Goal: Information Seeking & Learning: Find specific fact

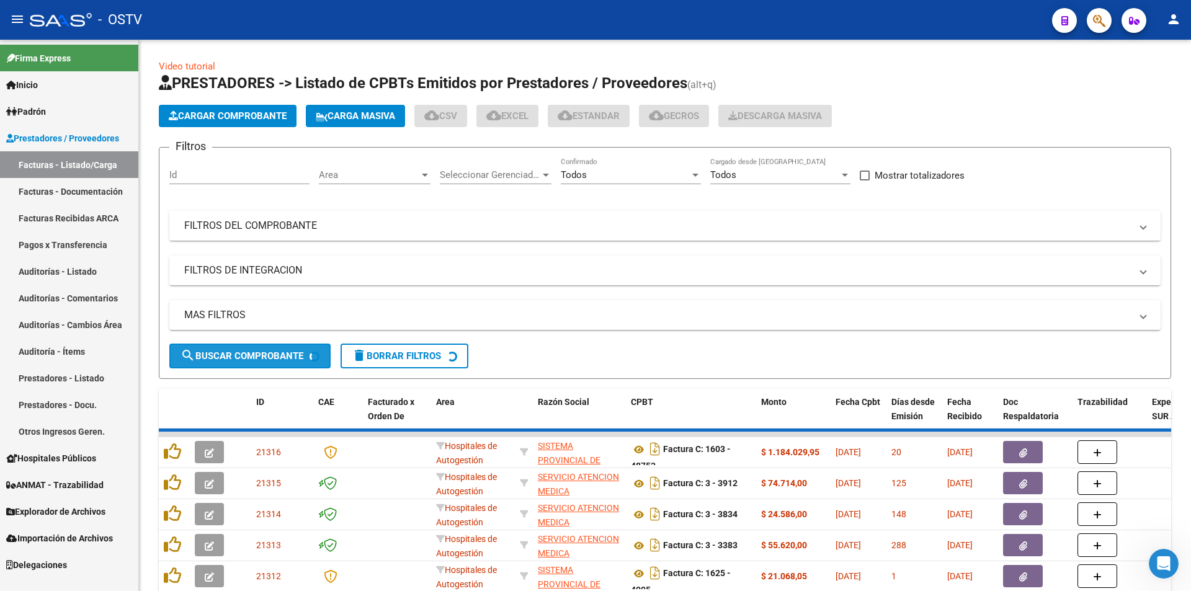
scroll to position [238, 0]
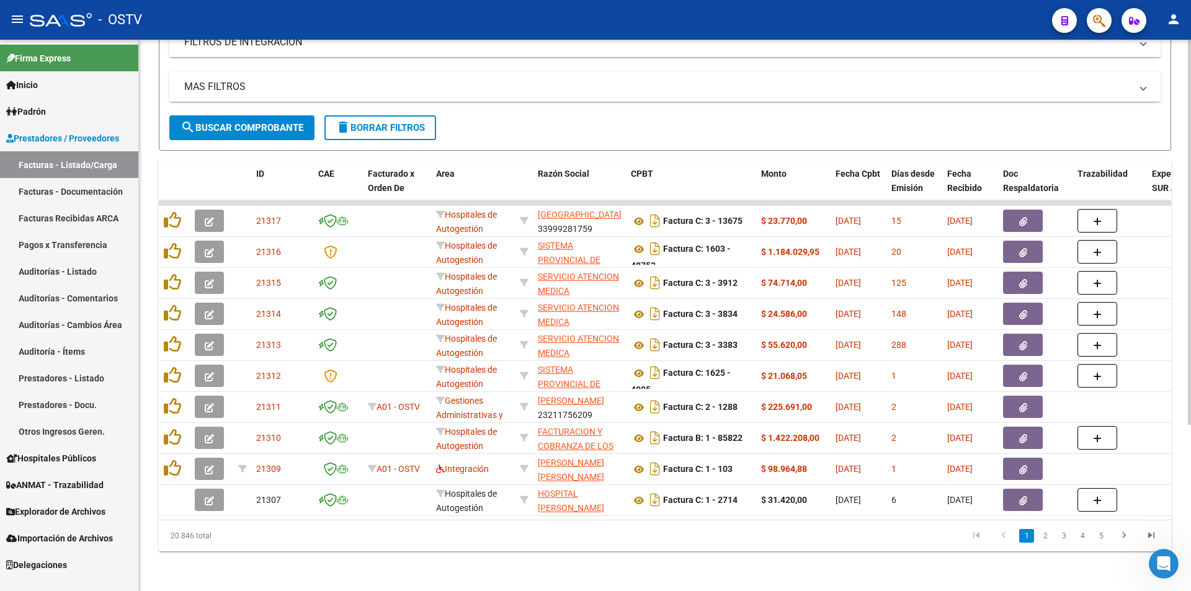
click at [258, 124] on button "search Buscar Comprobante" at bounding box center [241, 127] width 145 height 25
click at [231, 122] on span "search Buscar Comprobante" at bounding box center [241, 127] width 123 height 11
click at [265, 122] on span "search Buscar Comprobante" at bounding box center [241, 127] width 123 height 11
click at [253, 122] on span "search Buscar Comprobante" at bounding box center [241, 127] width 123 height 11
click at [247, 125] on button "search Buscar Comprobante" at bounding box center [241, 127] width 145 height 25
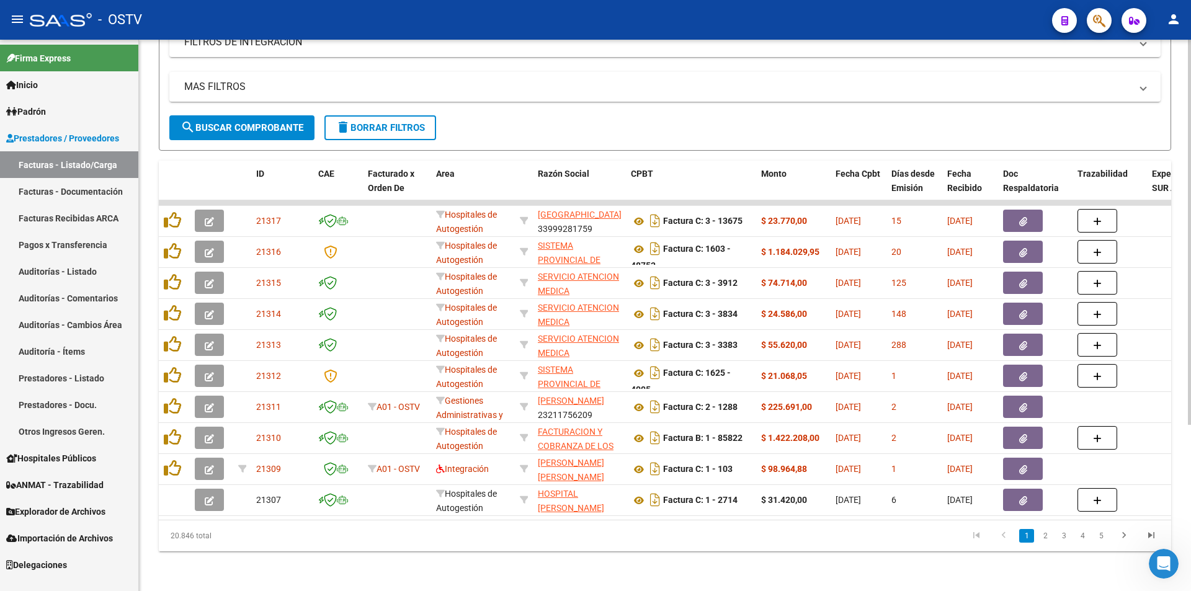
click at [256, 122] on span "search Buscar Comprobante" at bounding box center [241, 127] width 123 height 11
click at [264, 115] on button "search Buscar Comprobante" at bounding box center [241, 127] width 145 height 25
click at [70, 244] on link "Pagos x Transferencia" at bounding box center [69, 244] width 138 height 27
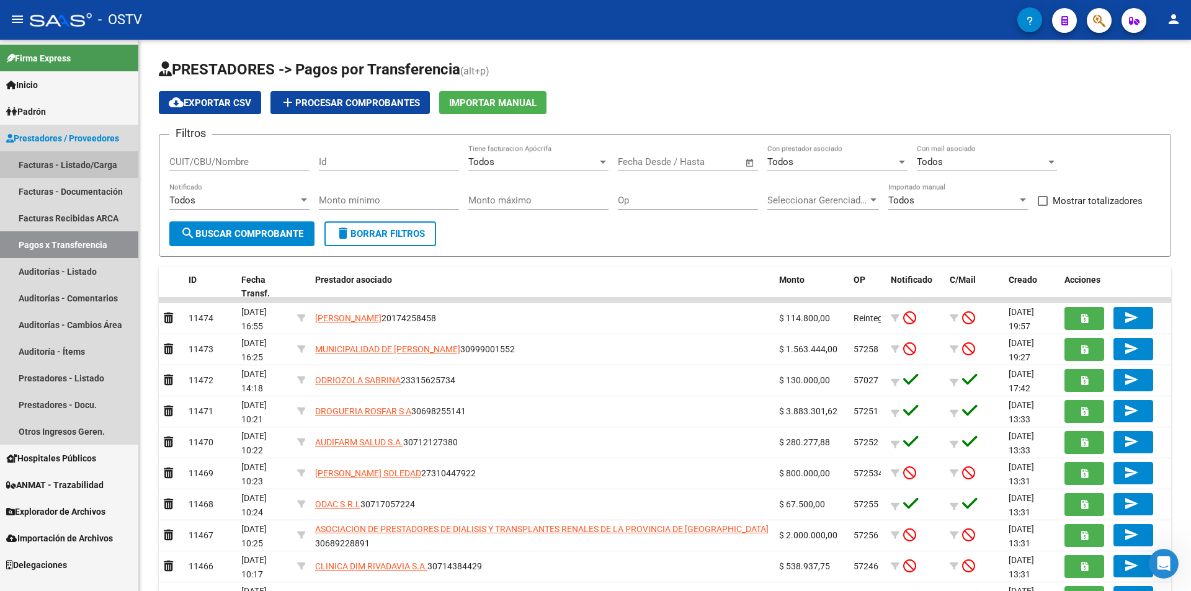
click at [70, 158] on link "Facturas - Listado/Carga" at bounding box center [69, 164] width 138 height 27
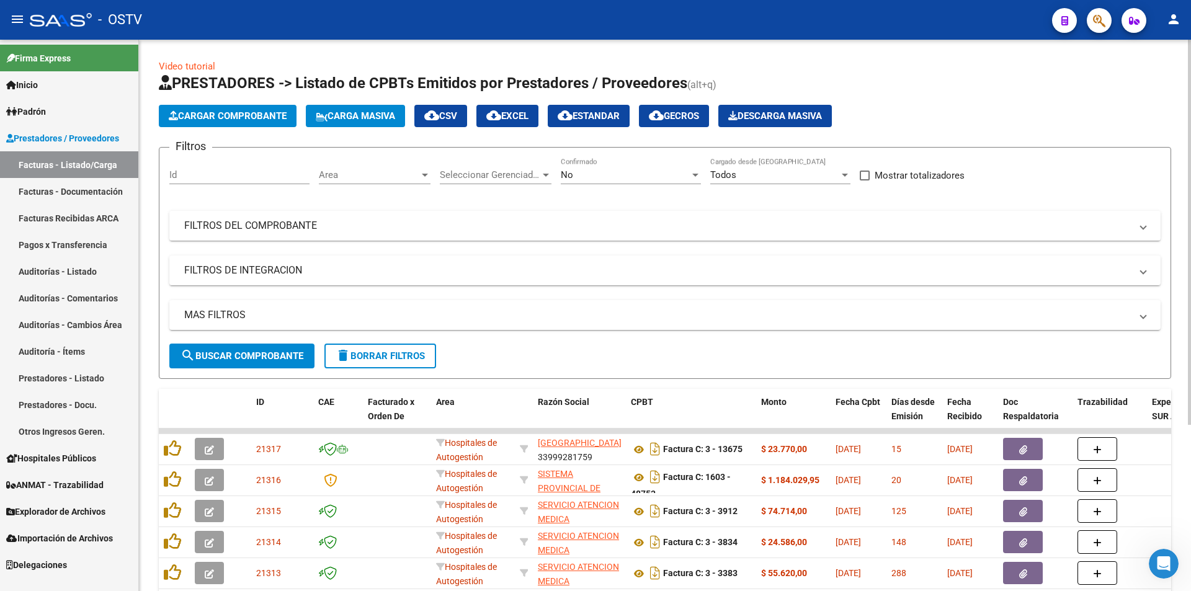
click at [607, 172] on div "No" at bounding box center [625, 174] width 129 height 11
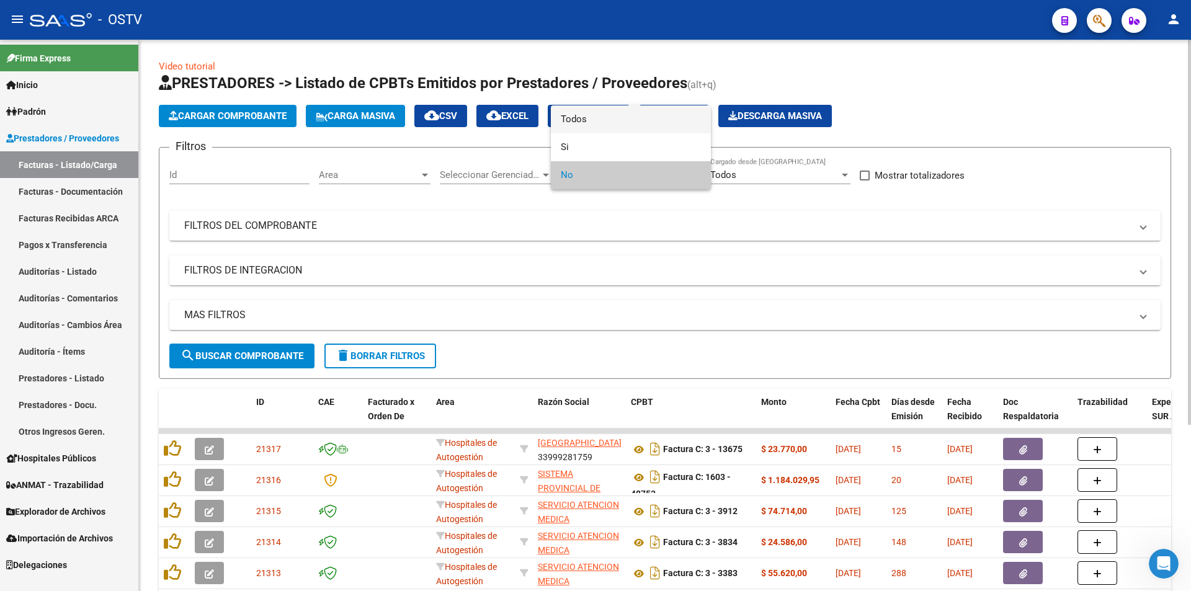
click at [601, 126] on span "Todos" at bounding box center [631, 119] width 140 height 28
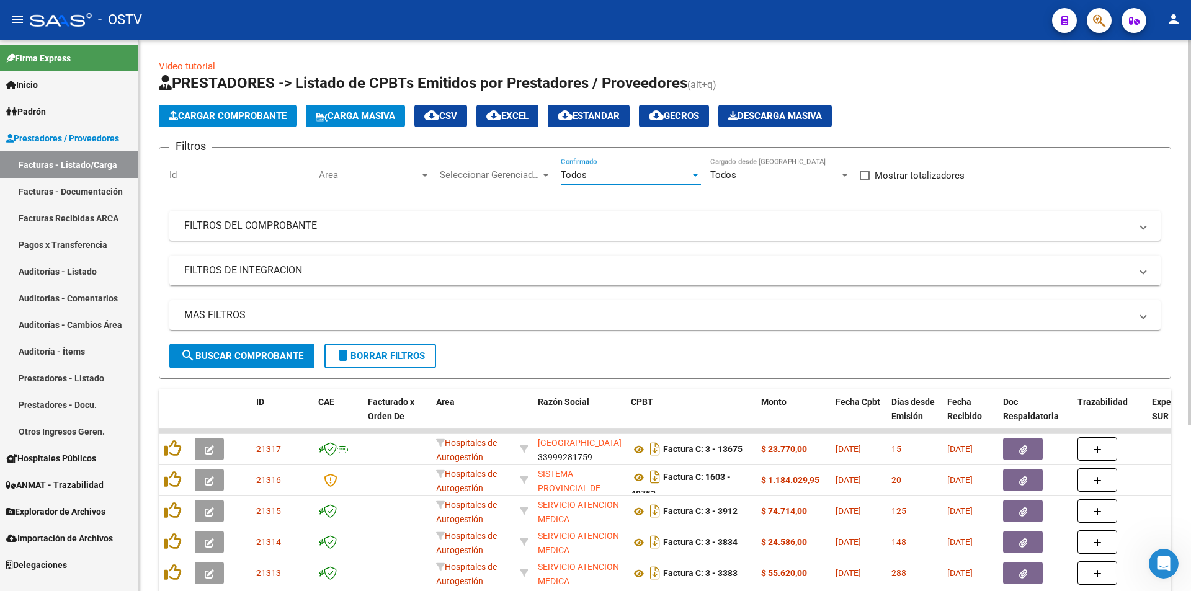
click at [238, 364] on button "search Buscar Comprobante" at bounding box center [241, 356] width 145 height 25
click at [239, 348] on button "search Buscar Comprobante" at bounding box center [241, 356] width 145 height 25
click at [246, 358] on span "search Buscar Comprobante" at bounding box center [241, 355] width 123 height 11
click at [249, 348] on button "search Buscar Comprobante" at bounding box center [241, 356] width 145 height 25
click at [252, 354] on span "search Buscar Comprobante" at bounding box center [241, 355] width 123 height 11
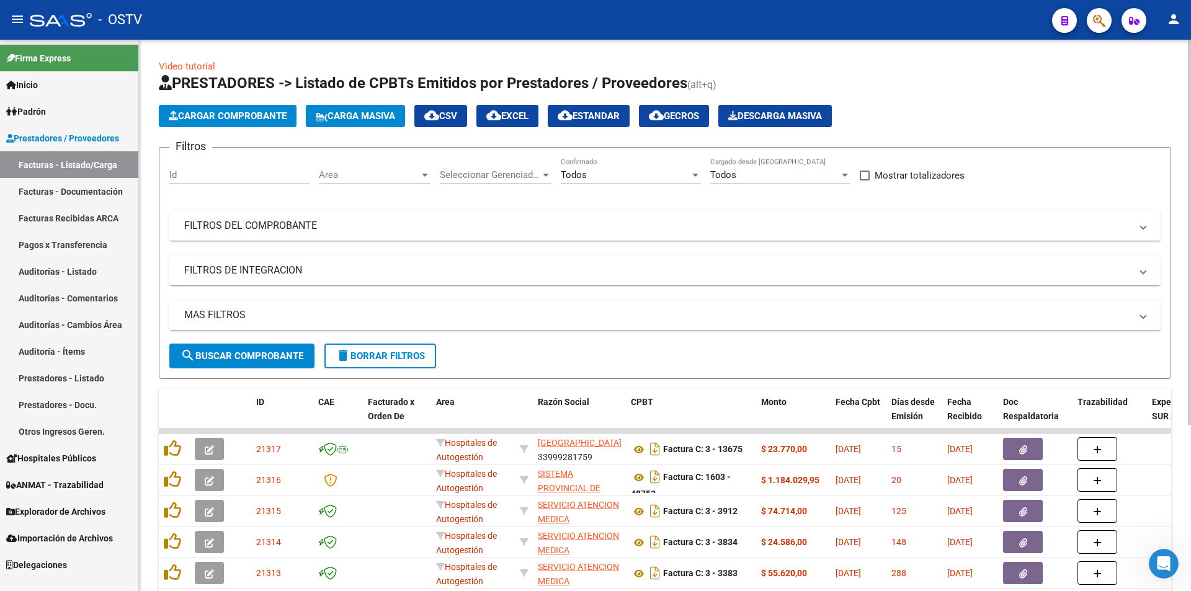
click at [240, 355] on span "search Buscar Comprobante" at bounding box center [241, 355] width 123 height 11
click at [248, 350] on span "search Buscar Comprobante" at bounding box center [241, 355] width 123 height 11
click at [251, 346] on button "search Buscar Comprobante" at bounding box center [241, 356] width 145 height 25
click at [261, 350] on span "search Buscar Comprobante" at bounding box center [241, 355] width 123 height 11
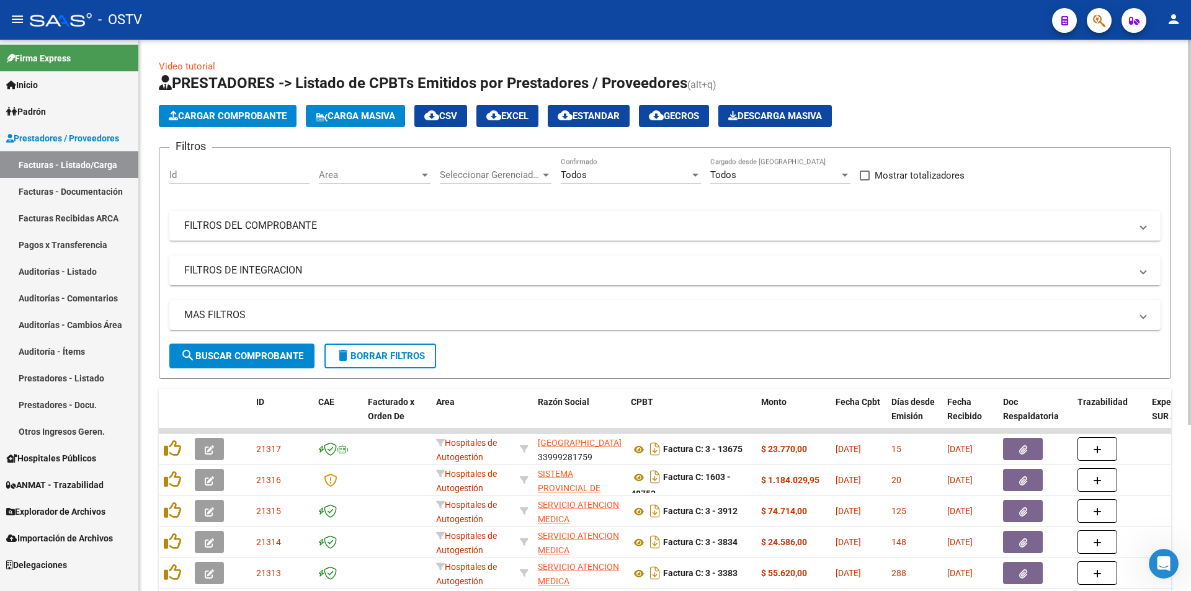
click at [247, 350] on span "search Buscar Comprobante" at bounding box center [241, 355] width 123 height 11
click at [243, 350] on span "search Buscar Comprobante" at bounding box center [241, 355] width 123 height 11
click at [240, 361] on span "search Buscar Comprobante" at bounding box center [241, 355] width 123 height 11
click at [249, 358] on span "search Buscar Comprobante" at bounding box center [241, 355] width 123 height 11
click at [251, 349] on button "search Buscar Comprobante" at bounding box center [241, 356] width 145 height 25
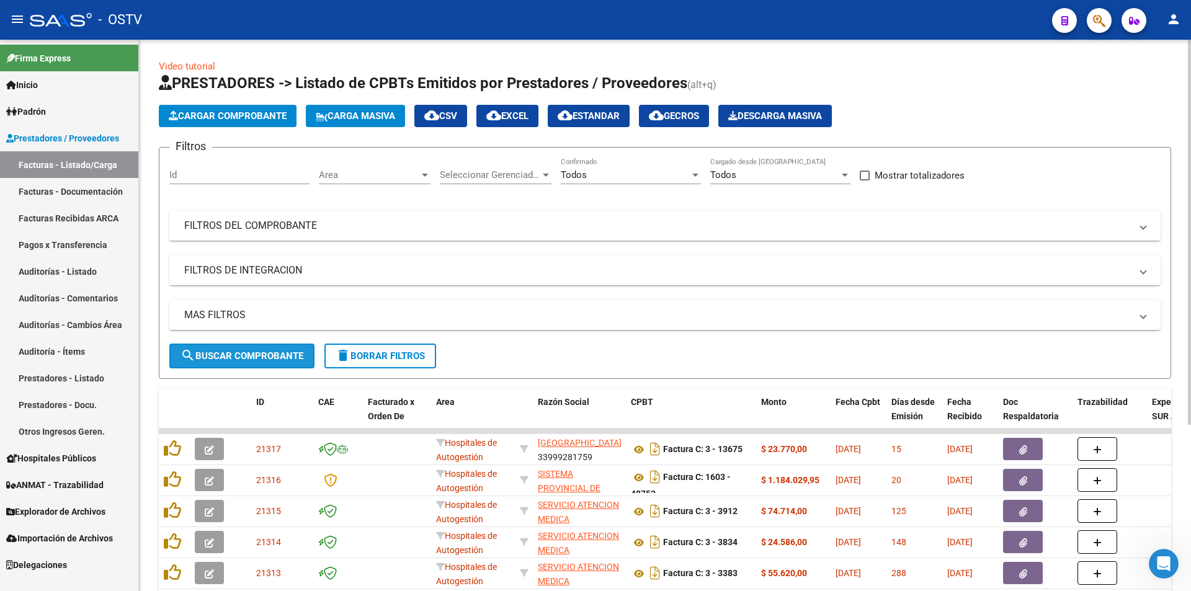
click at [244, 360] on span "search Buscar Comprobante" at bounding box center [241, 355] width 123 height 11
click at [243, 358] on span "search Buscar Comprobante" at bounding box center [241, 355] width 123 height 11
click at [252, 355] on span "search Buscar Comprobante" at bounding box center [241, 355] width 123 height 11
click at [237, 350] on span "search Buscar Comprobante" at bounding box center [241, 355] width 123 height 11
click at [222, 356] on span "search Buscar Comprobante" at bounding box center [241, 355] width 123 height 11
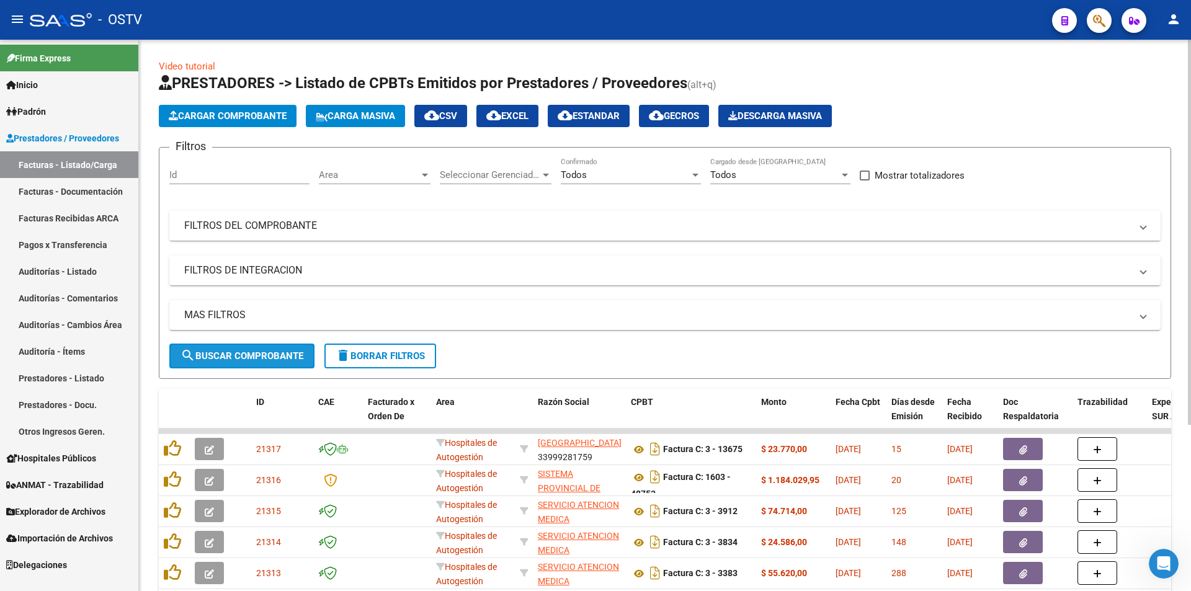
click at [238, 351] on span "search Buscar Comprobante" at bounding box center [241, 355] width 123 height 11
click at [250, 349] on button "search Buscar Comprobante" at bounding box center [241, 356] width 145 height 25
click at [246, 350] on span "search Buscar Comprobante" at bounding box center [241, 355] width 123 height 11
click at [238, 354] on span "search Buscar Comprobante" at bounding box center [241, 355] width 123 height 11
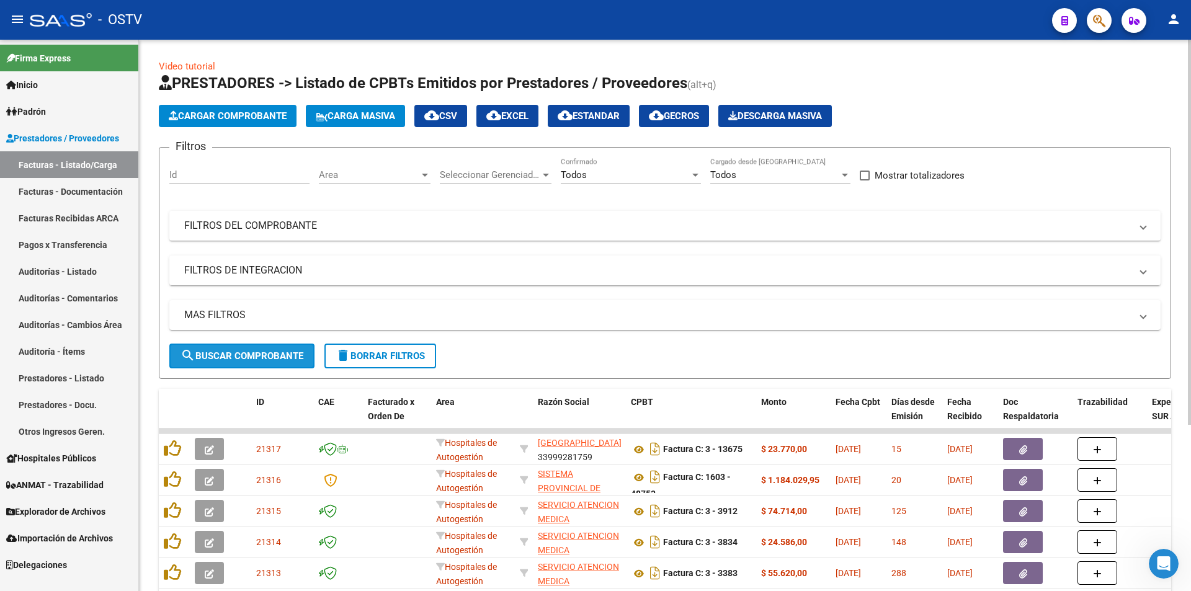
click at [253, 346] on button "search Buscar Comprobante" at bounding box center [241, 356] width 145 height 25
click at [233, 358] on span "search Buscar Comprobante" at bounding box center [241, 355] width 123 height 11
click at [251, 355] on span "search Buscar Comprobante" at bounding box center [241, 355] width 123 height 11
drag, startPoint x: 244, startPoint y: 365, endPoint x: 324, endPoint y: 282, distance: 115.4
click at [246, 365] on button "search Buscar Comprobante" at bounding box center [241, 356] width 145 height 25
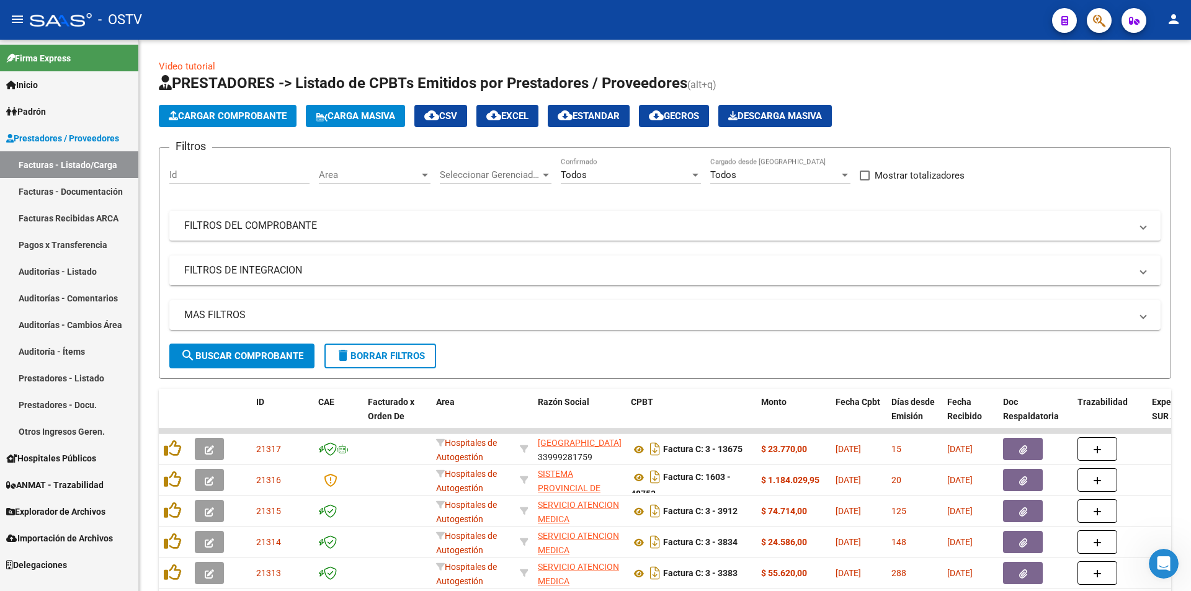
click at [86, 238] on link "Pagos x Transferencia" at bounding box center [69, 244] width 138 height 27
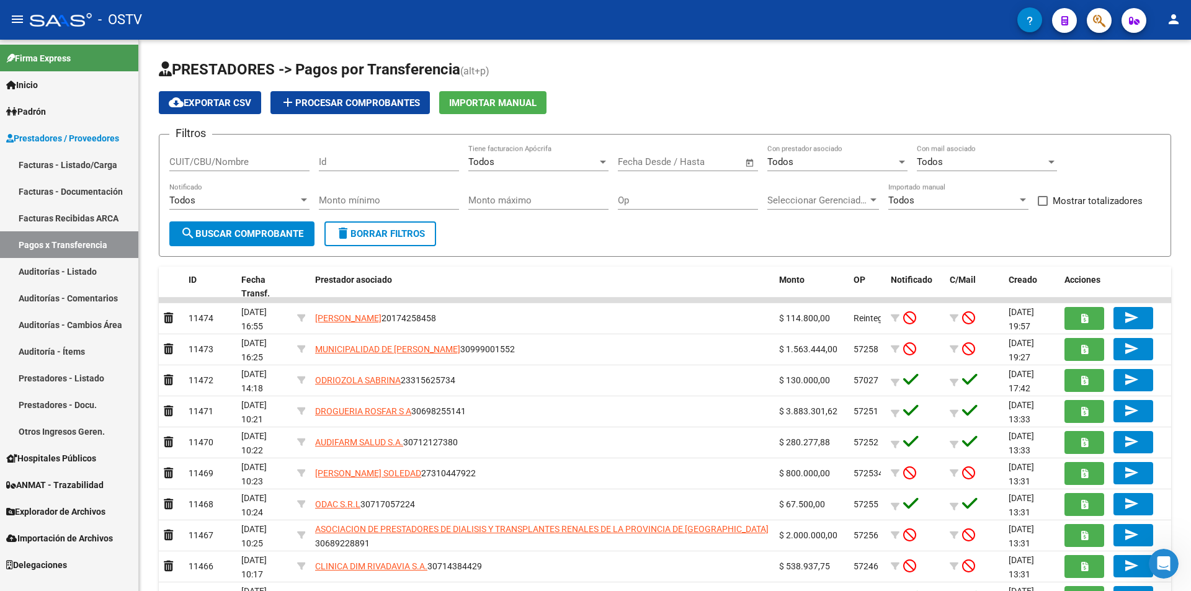
drag, startPoint x: 52, startPoint y: 161, endPoint x: 107, endPoint y: 104, distance: 79.0
click at [53, 161] on link "Facturas - Listado/Carga" at bounding box center [69, 164] width 138 height 27
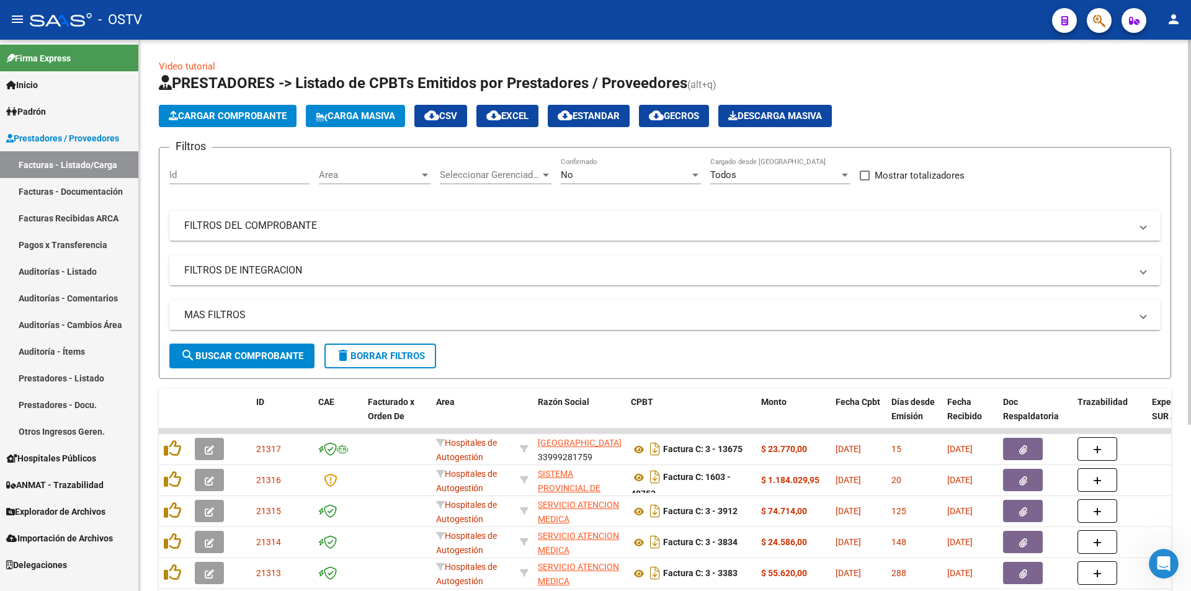
click at [614, 180] on div "No Confirmado" at bounding box center [631, 171] width 140 height 27
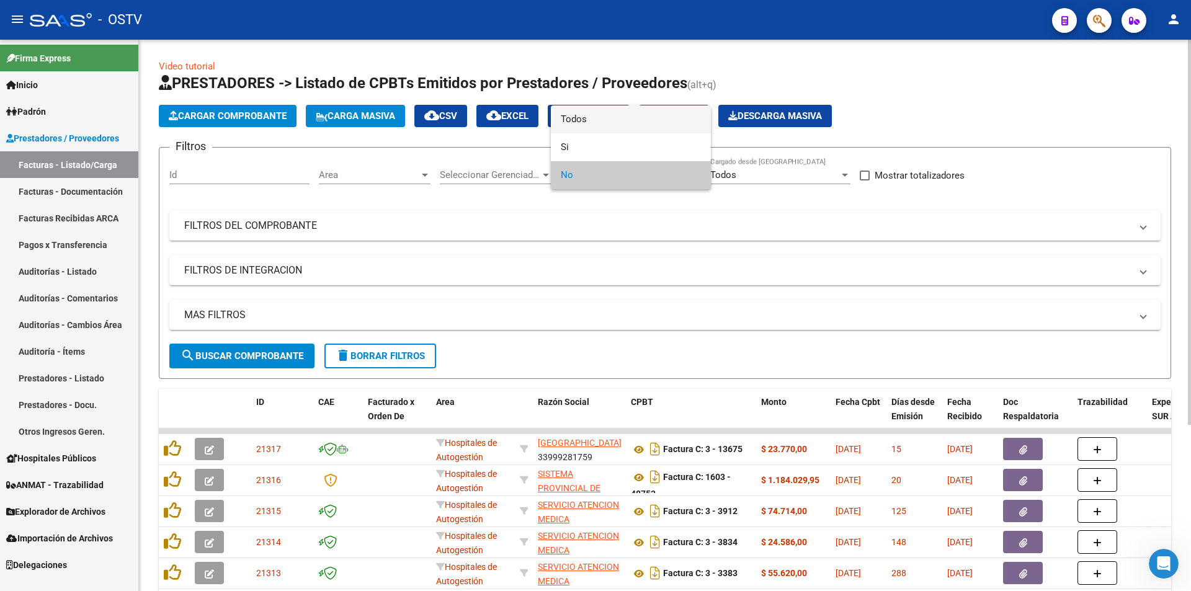
drag, startPoint x: 621, startPoint y: 123, endPoint x: 554, endPoint y: 149, distance: 71.9
click at [621, 122] on span "Todos" at bounding box center [631, 119] width 140 height 28
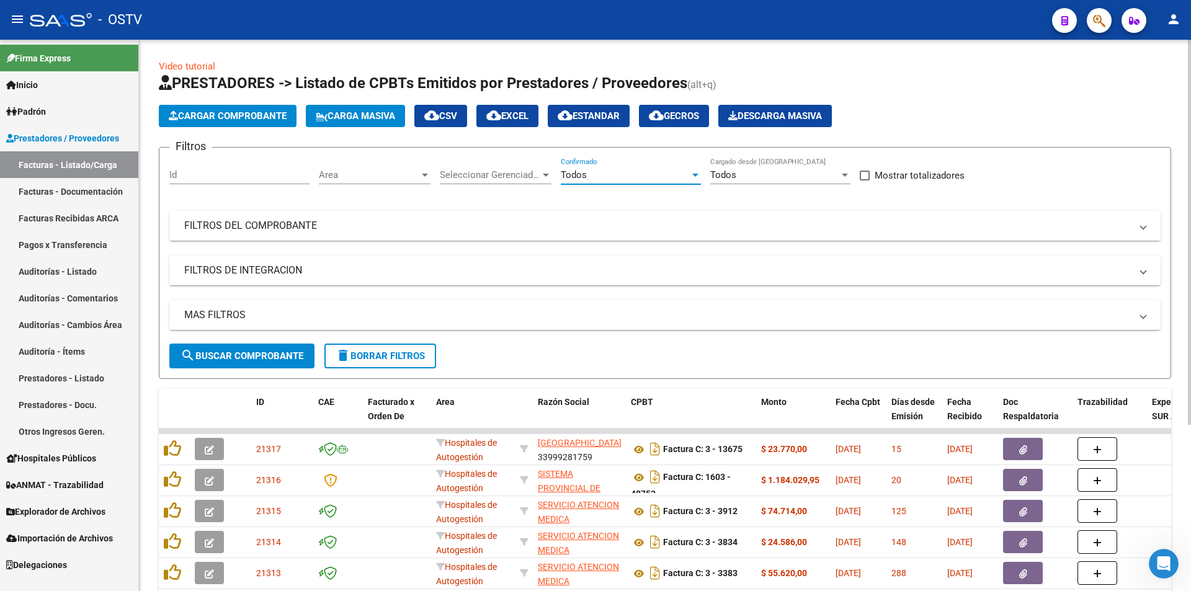
click at [215, 365] on button "search Buscar Comprobante" at bounding box center [241, 356] width 145 height 25
click at [238, 362] on button "search Buscar Comprobante" at bounding box center [241, 356] width 145 height 25
click at [243, 357] on span "search Buscar Comprobante" at bounding box center [241, 355] width 123 height 11
click at [244, 354] on span "search Buscar Comprobante" at bounding box center [241, 355] width 123 height 11
click at [251, 349] on button "search Buscar Comprobante" at bounding box center [241, 356] width 145 height 25
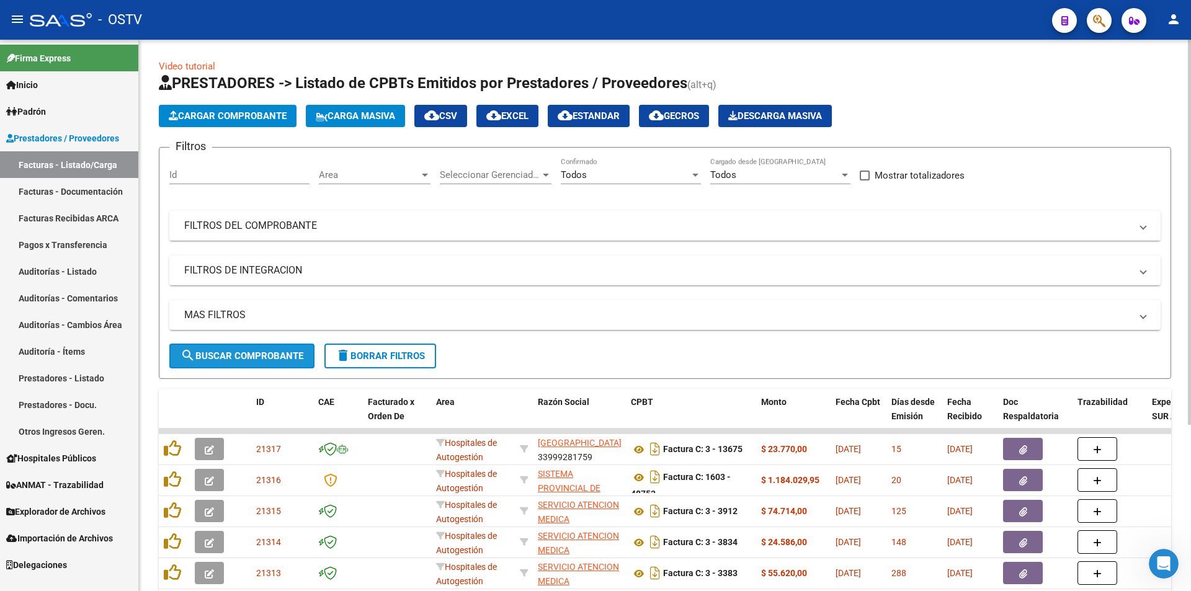
click at [252, 344] on button "search Buscar Comprobante" at bounding box center [241, 356] width 145 height 25
click at [244, 356] on span "search Buscar Comprobante" at bounding box center [241, 355] width 123 height 11
click at [238, 352] on span "search Buscar Comprobante" at bounding box center [241, 355] width 123 height 11
click at [238, 350] on span "search Buscar Comprobante" at bounding box center [241, 355] width 123 height 11
click at [203, 362] on button "search Buscar Comprobante" at bounding box center [241, 356] width 145 height 25
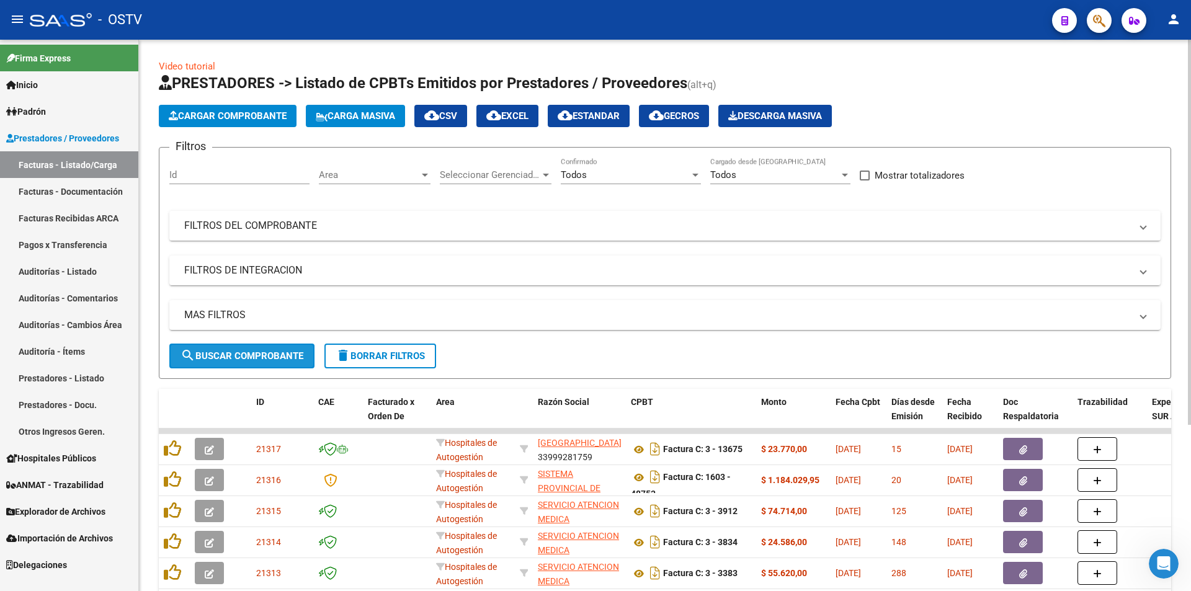
click at [240, 354] on span "search Buscar Comprobante" at bounding box center [241, 355] width 123 height 11
click at [270, 365] on button "search Buscar Comprobante" at bounding box center [241, 356] width 145 height 25
click at [264, 353] on span "search Buscar Comprobante" at bounding box center [241, 355] width 123 height 11
click at [245, 349] on button "search Buscar Comprobante" at bounding box center [241, 356] width 145 height 25
click at [246, 359] on span "search Buscar Comprobante" at bounding box center [241, 355] width 123 height 11
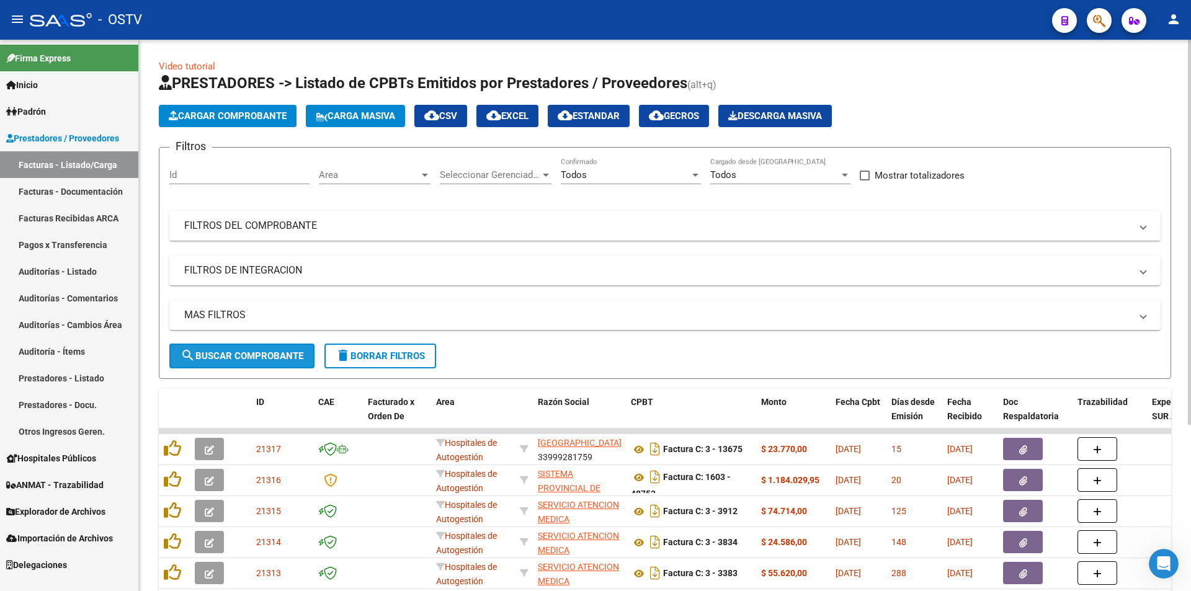
click at [256, 351] on span "search Buscar Comprobante" at bounding box center [241, 355] width 123 height 11
click at [243, 345] on button "search Buscar Comprobante" at bounding box center [241, 356] width 145 height 25
click at [247, 352] on span "search Buscar Comprobante" at bounding box center [241, 355] width 123 height 11
click at [247, 355] on span "search Buscar Comprobante" at bounding box center [241, 355] width 123 height 11
click at [252, 354] on span "search Buscar Comprobante" at bounding box center [241, 355] width 123 height 11
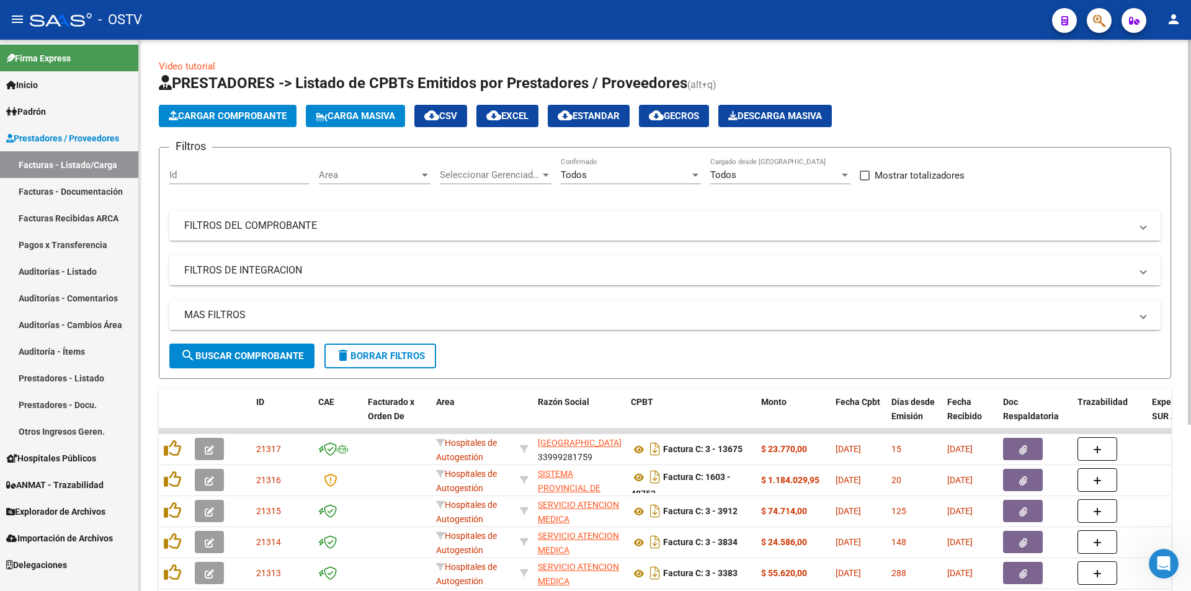
click at [201, 352] on span "search Buscar Comprobante" at bounding box center [241, 355] width 123 height 11
drag, startPoint x: 249, startPoint y: 349, endPoint x: 252, endPoint y: 339, distance: 9.8
click at [249, 349] on button "search Buscar Comprobante" at bounding box center [241, 356] width 145 height 25
click at [43, 105] on span "Padrón" at bounding box center [26, 112] width 40 height 14
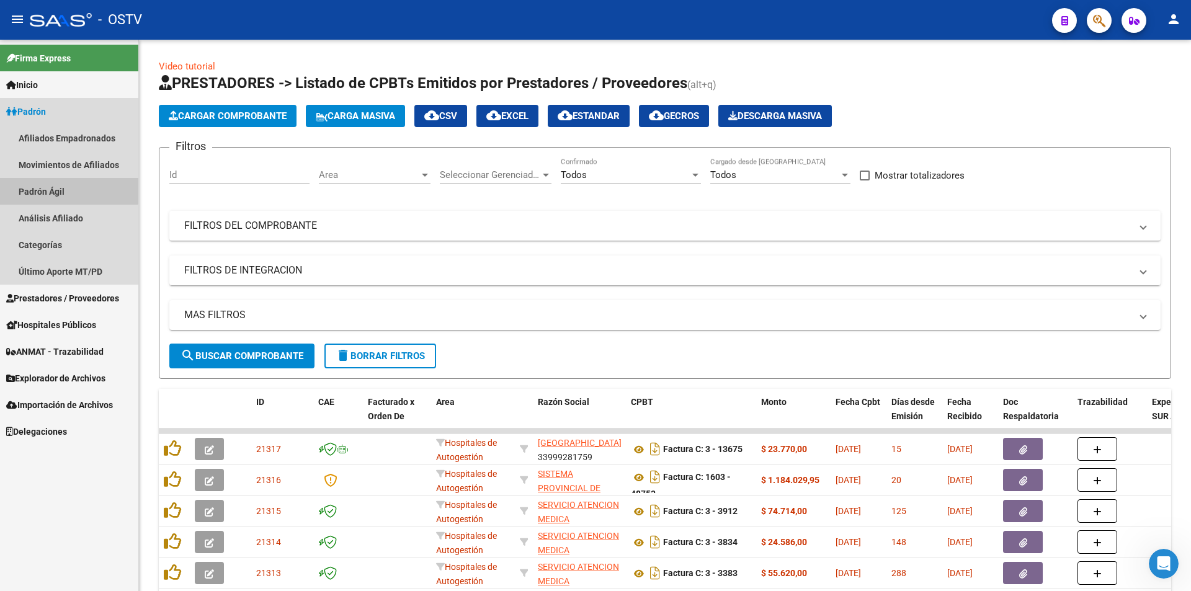
click at [60, 187] on link "Padrón Ágil" at bounding box center [69, 191] width 138 height 27
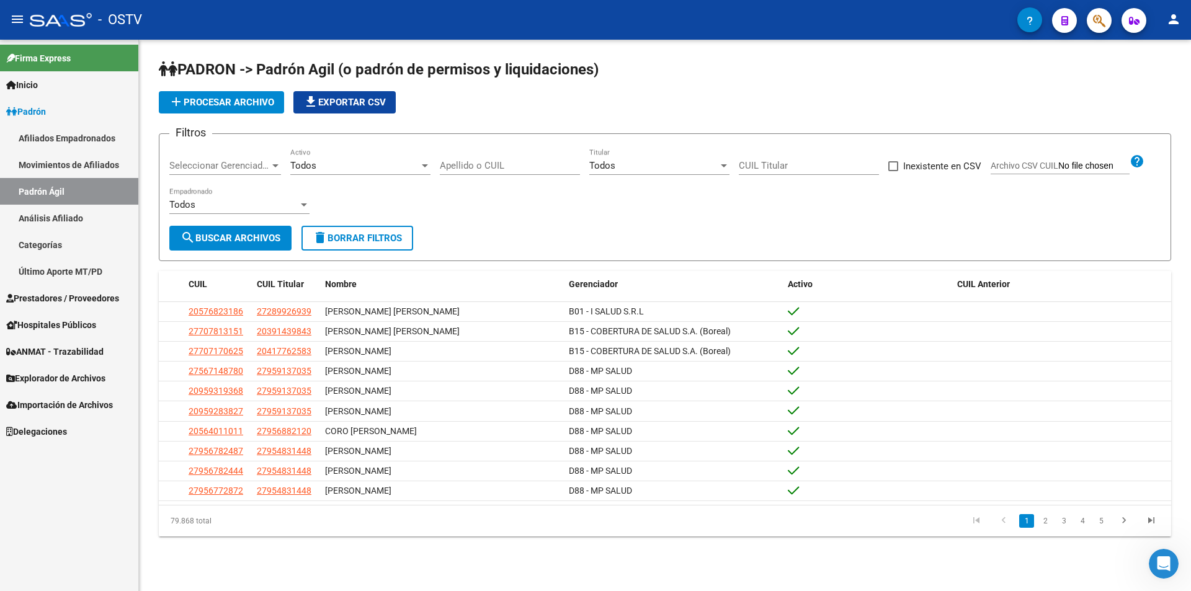
click at [224, 159] on div "Seleccionar Gerenciador Seleccionar Gerenciador" at bounding box center [225, 161] width 112 height 27
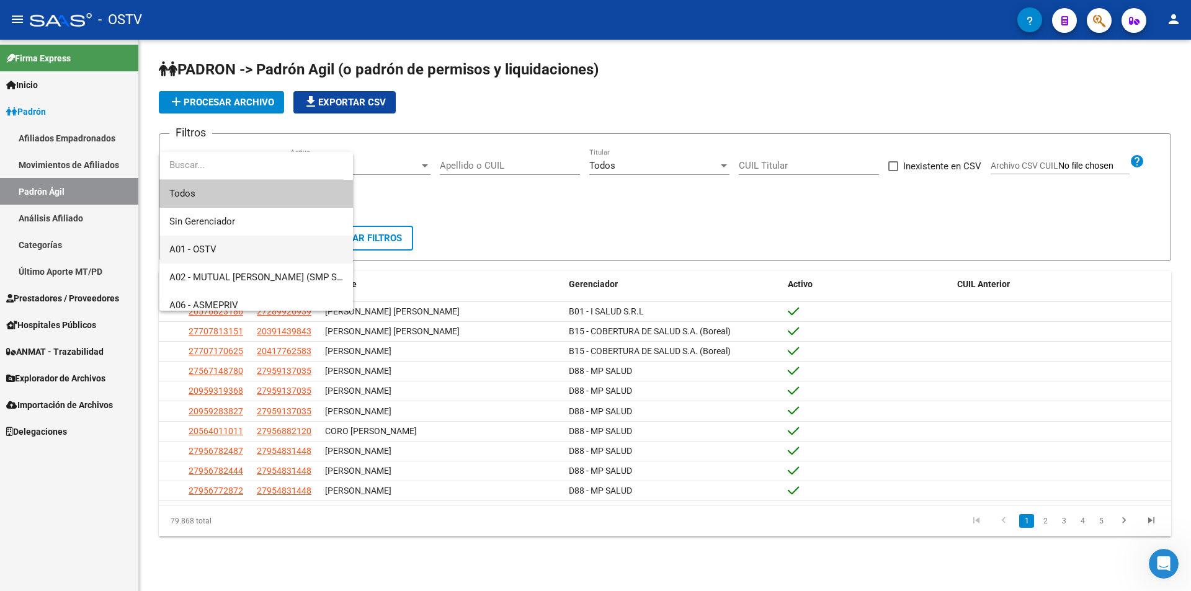
click at [217, 245] on span "A01 - OSTV" at bounding box center [256, 250] width 174 height 28
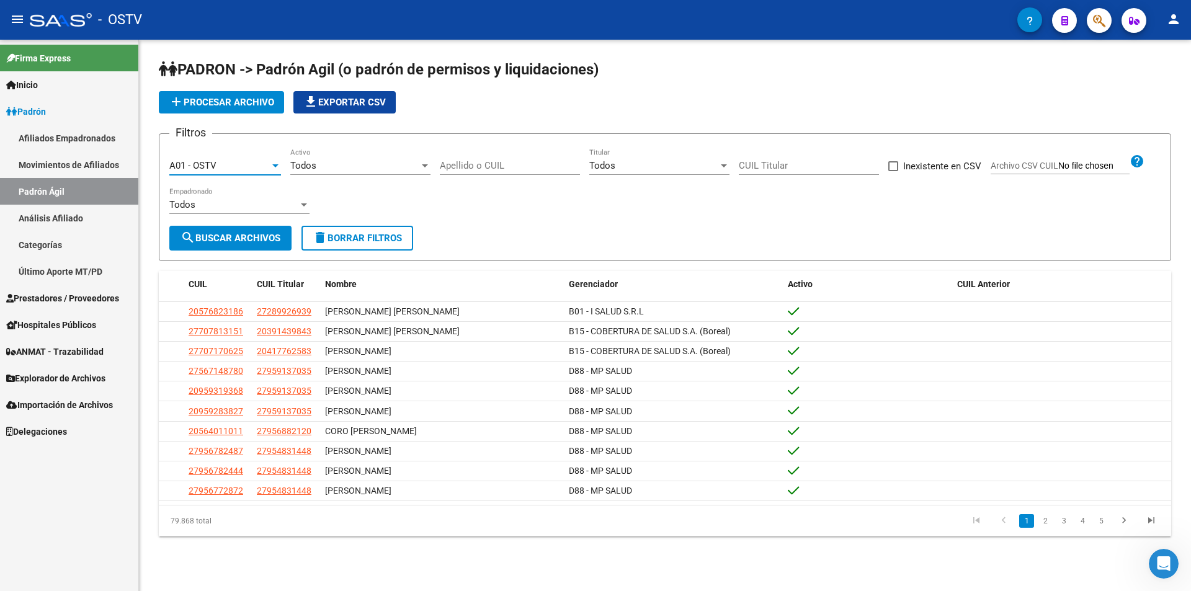
click at [348, 165] on div "Todos" at bounding box center [354, 165] width 129 height 11
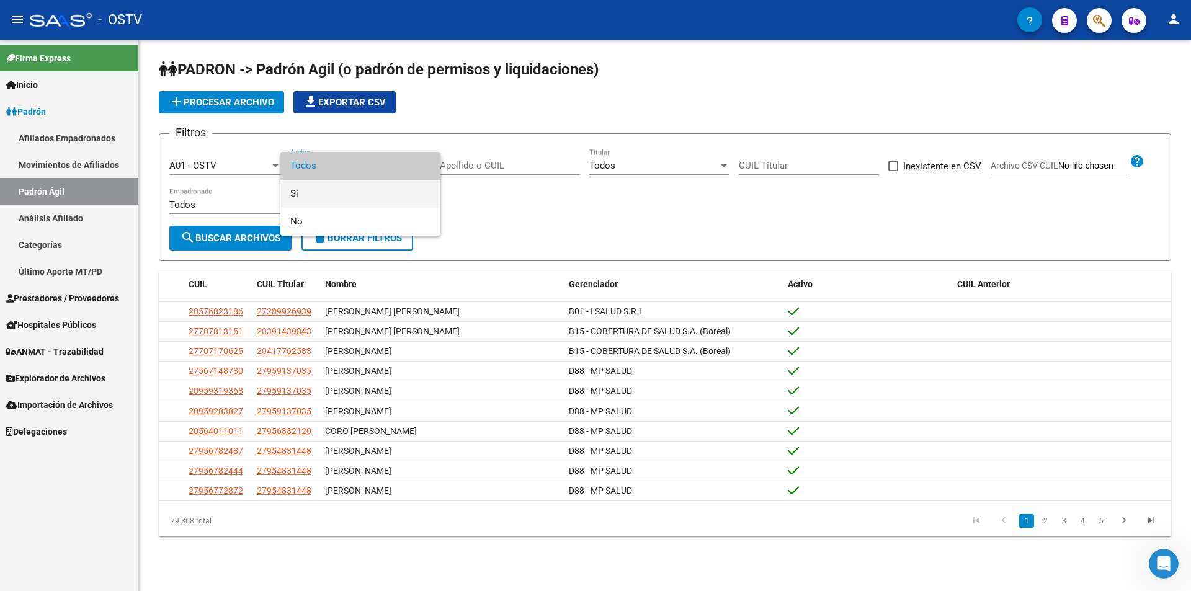
click at [352, 198] on span "Si" at bounding box center [360, 194] width 140 height 28
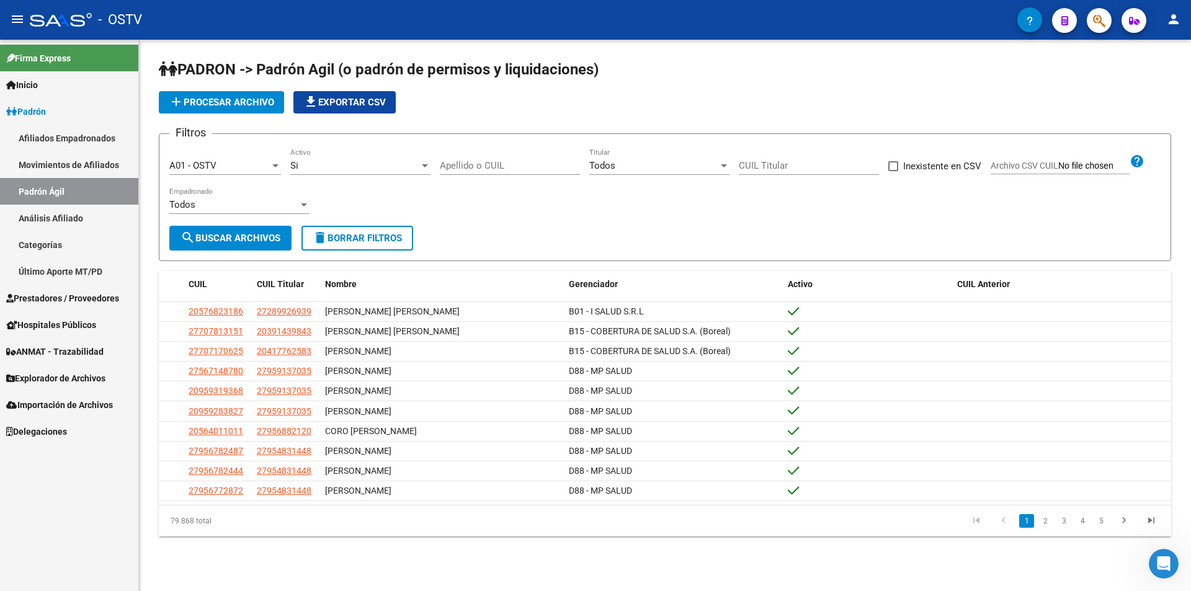
click at [491, 159] on div "Apellido o CUIL" at bounding box center [510, 161] width 140 height 27
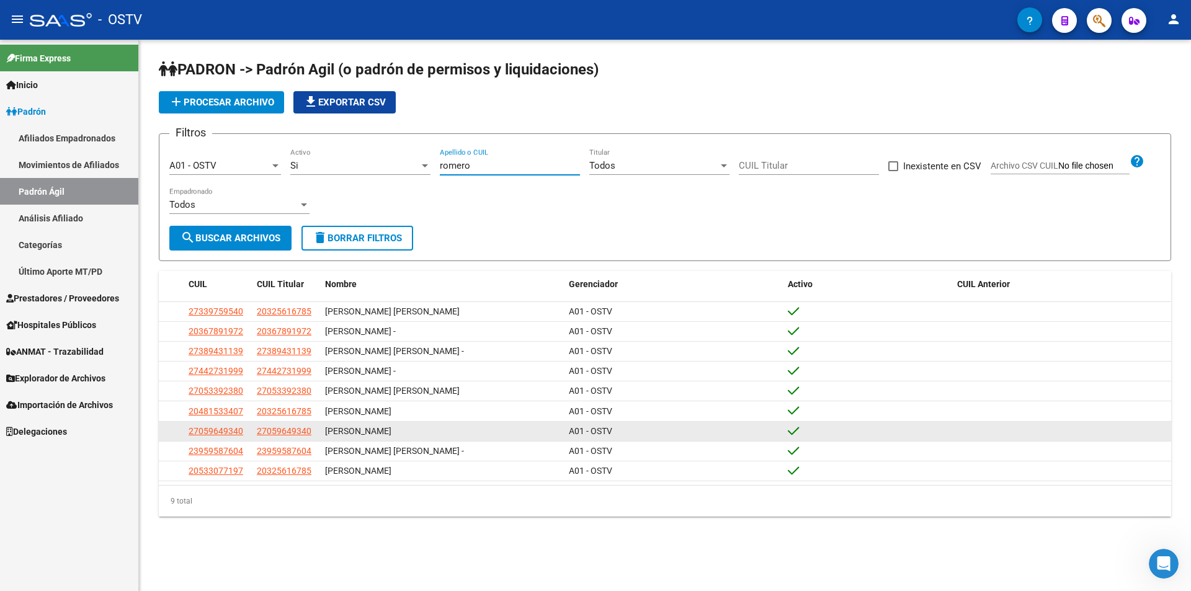
type input "romero"
drag, startPoint x: 312, startPoint y: 438, endPoint x: 256, endPoint y: 434, distance: 56.6
click at [256, 434] on datatable-body-cell "27059649340" at bounding box center [286, 431] width 68 height 19
copy span "27059649340"
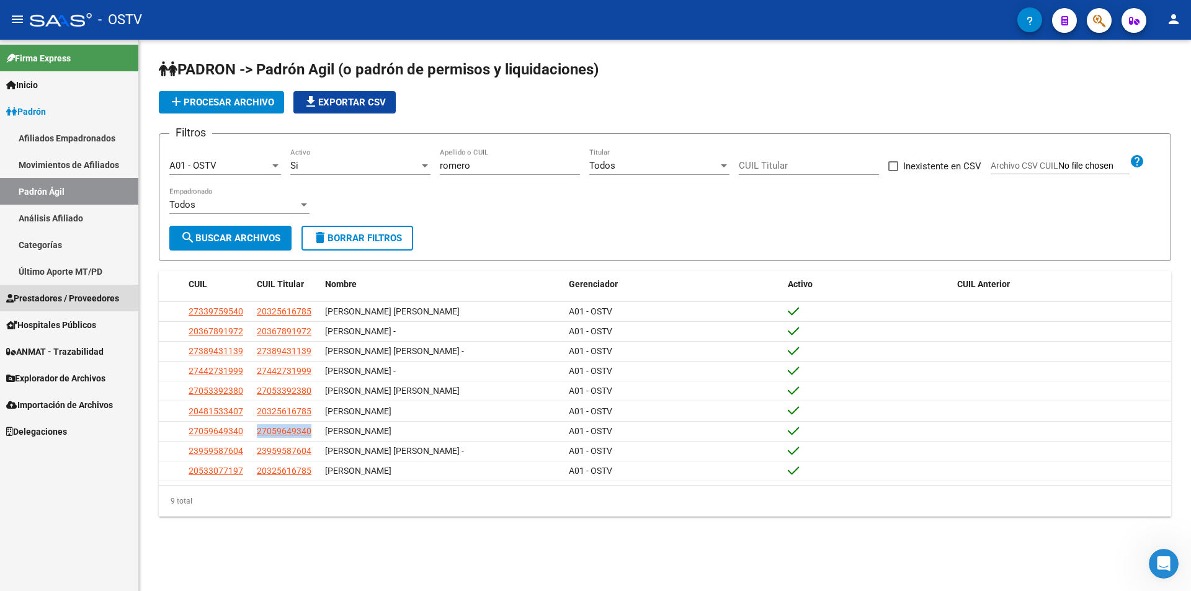
click at [44, 292] on span "Prestadores / Proveedores" at bounding box center [62, 299] width 113 height 14
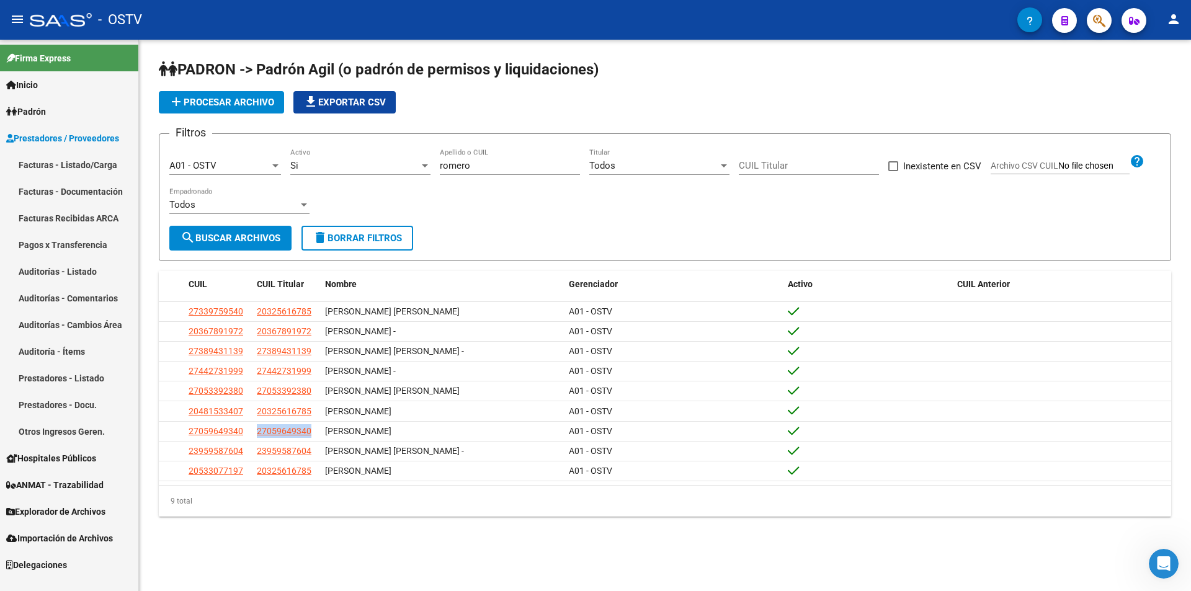
click at [88, 167] on link "Facturas - Listado/Carga" at bounding box center [69, 164] width 138 height 27
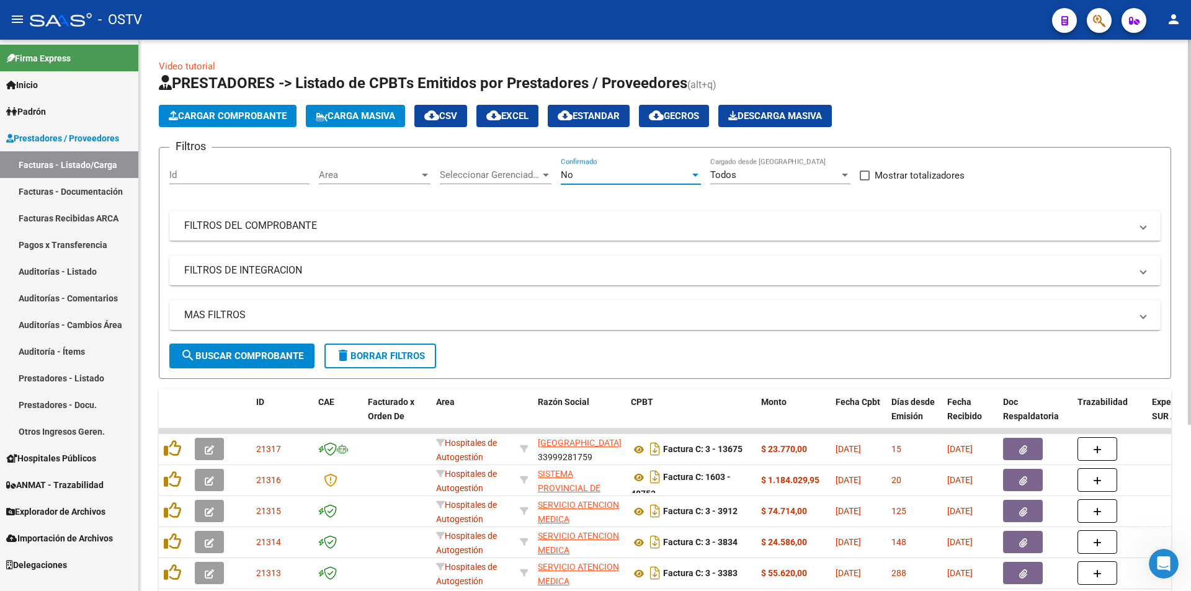
click at [618, 169] on div "No" at bounding box center [625, 174] width 129 height 11
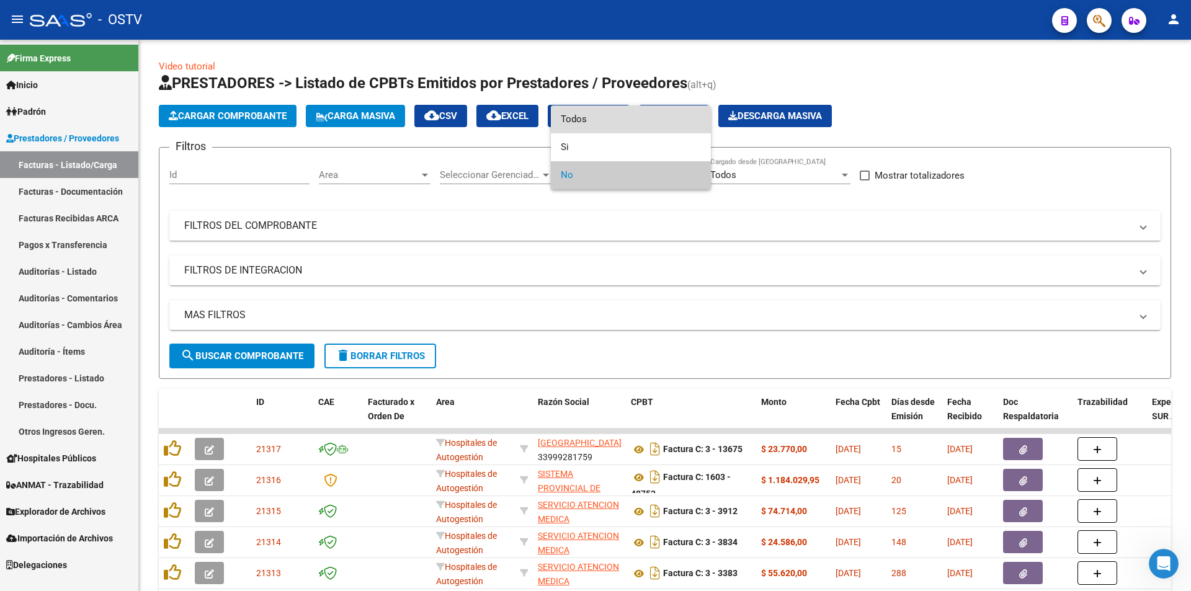
click at [609, 115] on span "Todos" at bounding box center [631, 119] width 140 height 28
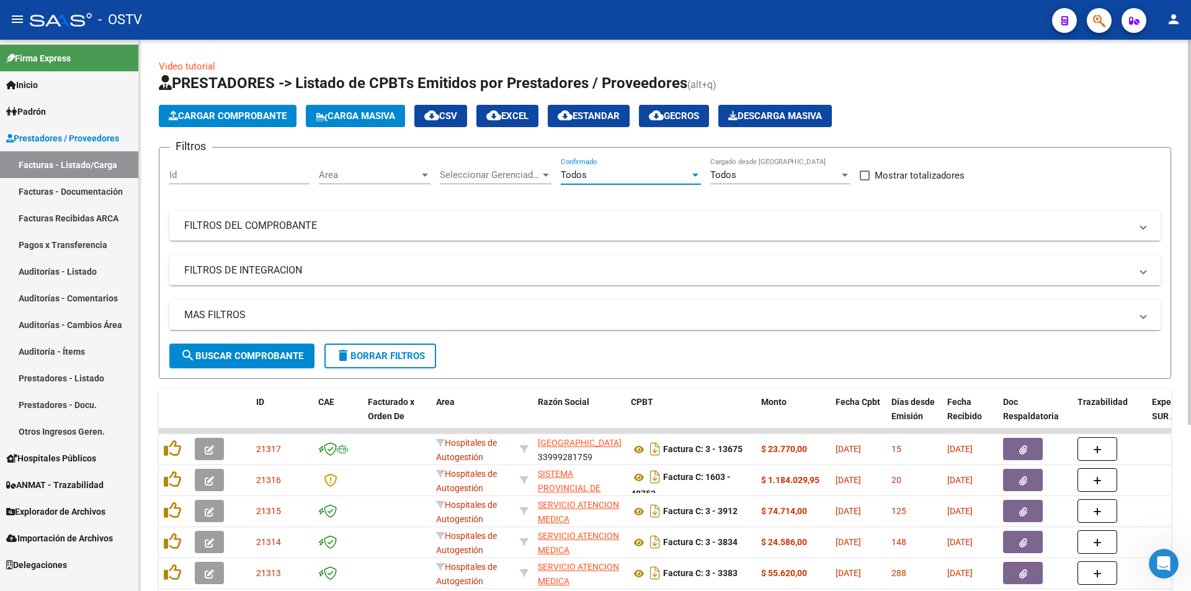
click at [259, 350] on span "search Buscar Comprobante" at bounding box center [241, 355] width 123 height 11
click at [239, 355] on span "search Buscar Comprobante" at bounding box center [241, 355] width 123 height 11
click at [245, 361] on span "search Buscar Comprobante" at bounding box center [241, 355] width 123 height 11
click at [246, 351] on span "search Buscar Comprobante" at bounding box center [241, 355] width 123 height 11
click at [241, 355] on span "search Buscar Comprobante" at bounding box center [241, 355] width 123 height 11
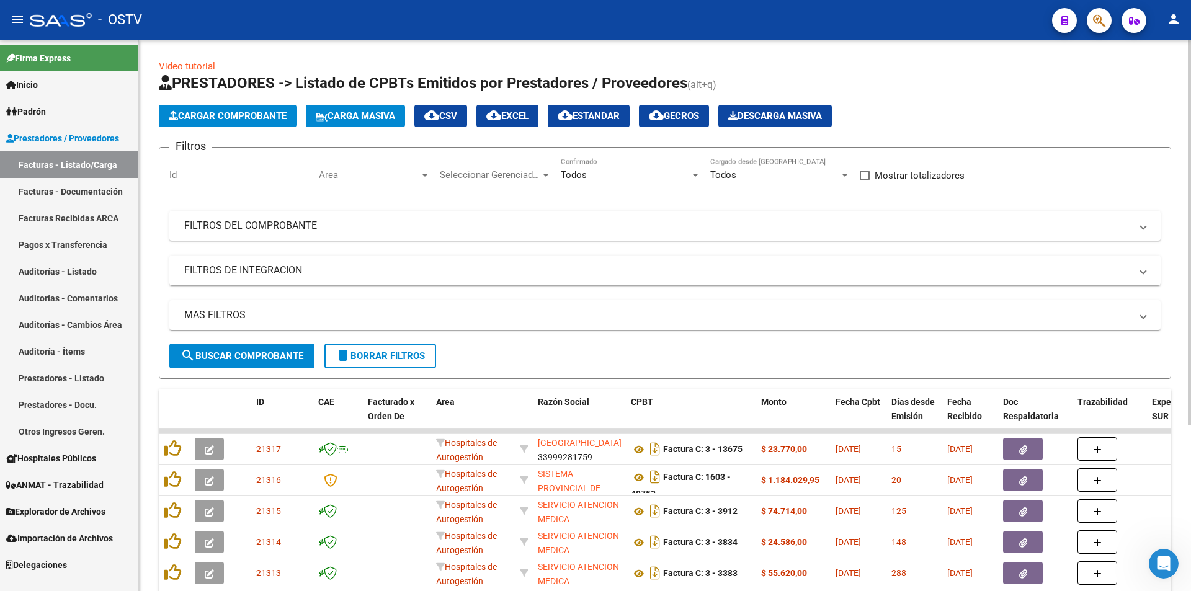
click at [242, 352] on span "search Buscar Comprobante" at bounding box center [241, 355] width 123 height 11
click at [241, 354] on span "search Buscar Comprobante" at bounding box center [241, 355] width 123 height 11
click at [252, 355] on span "search Buscar Comprobante" at bounding box center [241, 355] width 123 height 11
click at [248, 350] on span "search Buscar Comprobante" at bounding box center [241, 355] width 123 height 11
click at [247, 357] on span "search Buscar Comprobante" at bounding box center [241, 355] width 123 height 11
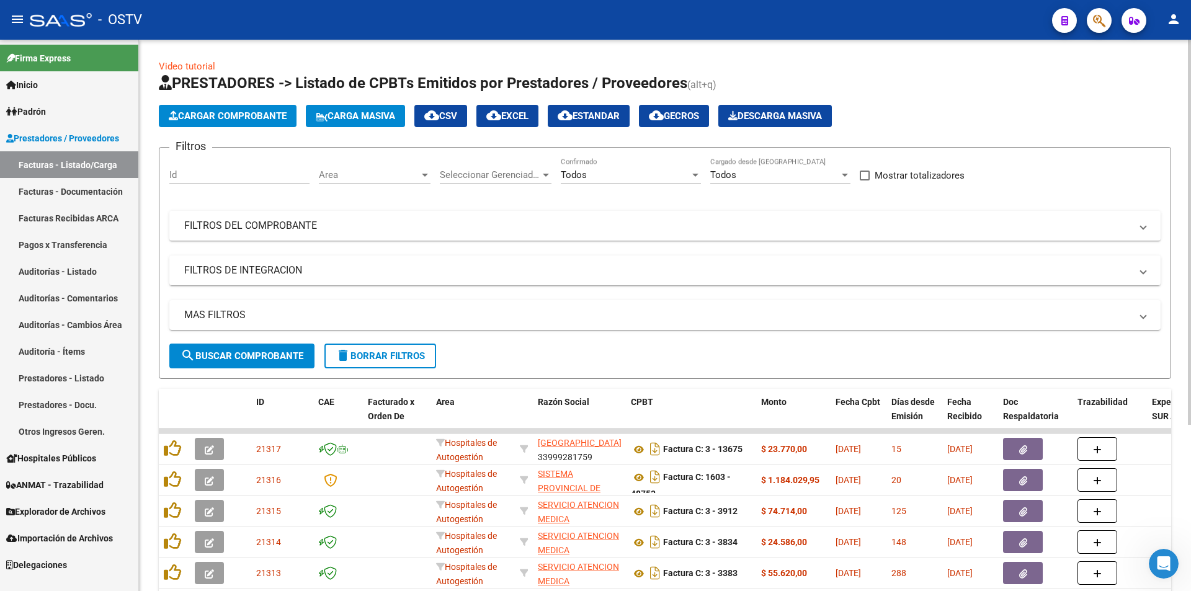
click at [248, 336] on div "MAS FILTROS Todos Con Doc. Respaldatoria Todos Con Trazabilidad Todos Asociado …" at bounding box center [664, 321] width 991 height 43
click at [246, 345] on button "search Buscar Comprobante" at bounding box center [241, 356] width 145 height 25
click at [233, 363] on button "search Buscar Comprobante" at bounding box center [241, 356] width 145 height 25
click at [240, 367] on button "search Buscar Comprobante" at bounding box center [241, 356] width 145 height 25
click at [273, 357] on span "search Buscar Comprobante" at bounding box center [241, 355] width 123 height 11
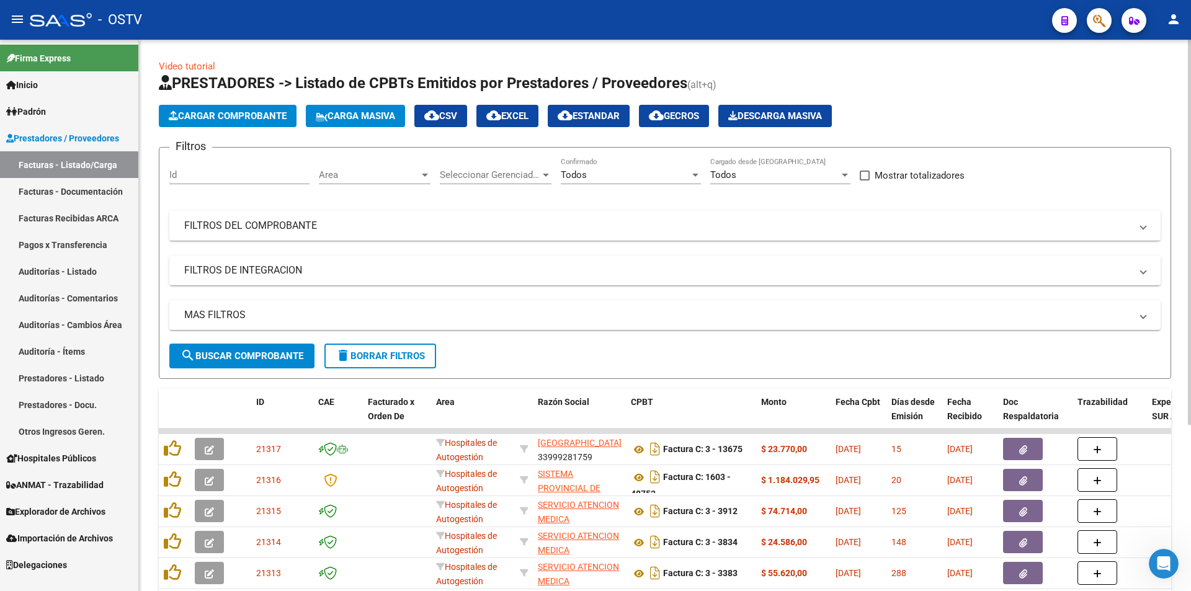
click at [241, 357] on span "search Buscar Comprobante" at bounding box center [241, 355] width 123 height 11
click at [249, 352] on span "search Buscar Comprobante" at bounding box center [241, 355] width 123 height 11
click at [244, 355] on span "search Buscar Comprobante" at bounding box center [241, 355] width 123 height 11
click at [250, 363] on button "search Buscar Comprobante" at bounding box center [241, 356] width 145 height 25
click at [243, 349] on button "search Buscar Comprobante" at bounding box center [241, 356] width 145 height 25
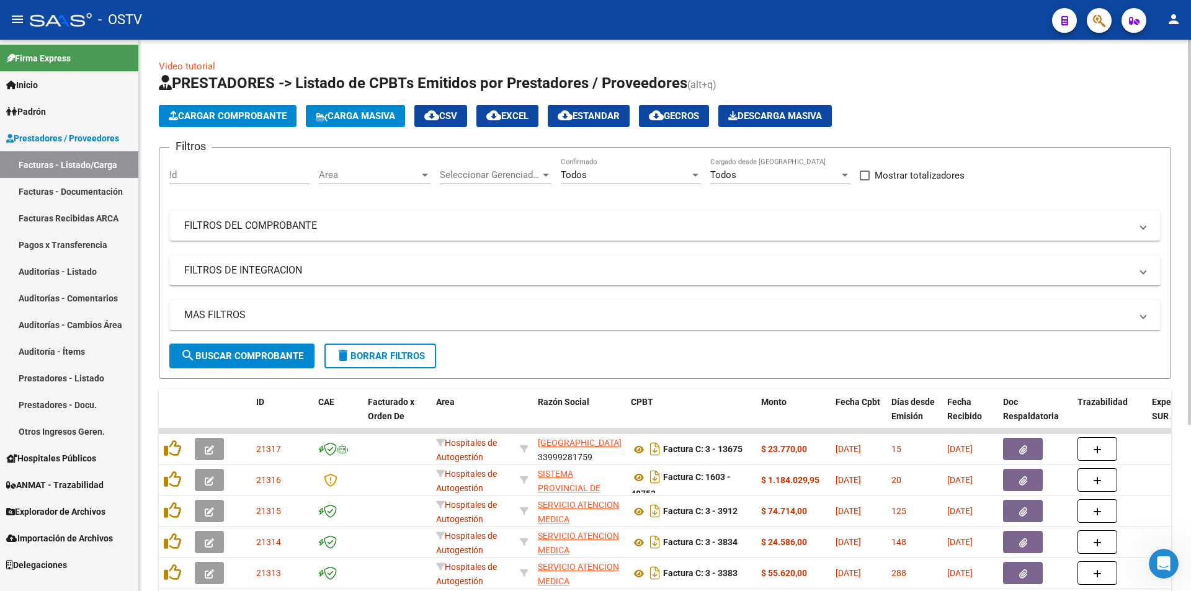
click at [236, 364] on button "search Buscar Comprobante" at bounding box center [241, 356] width 145 height 25
click at [257, 354] on span "search Buscar Comprobante" at bounding box center [241, 355] width 123 height 11
click at [242, 360] on span "search Buscar Comprobante" at bounding box center [241, 355] width 123 height 11
click at [251, 356] on span "search Buscar Comprobante" at bounding box center [241, 355] width 123 height 11
click at [242, 357] on span "search Buscar Comprobante" at bounding box center [241, 355] width 123 height 11
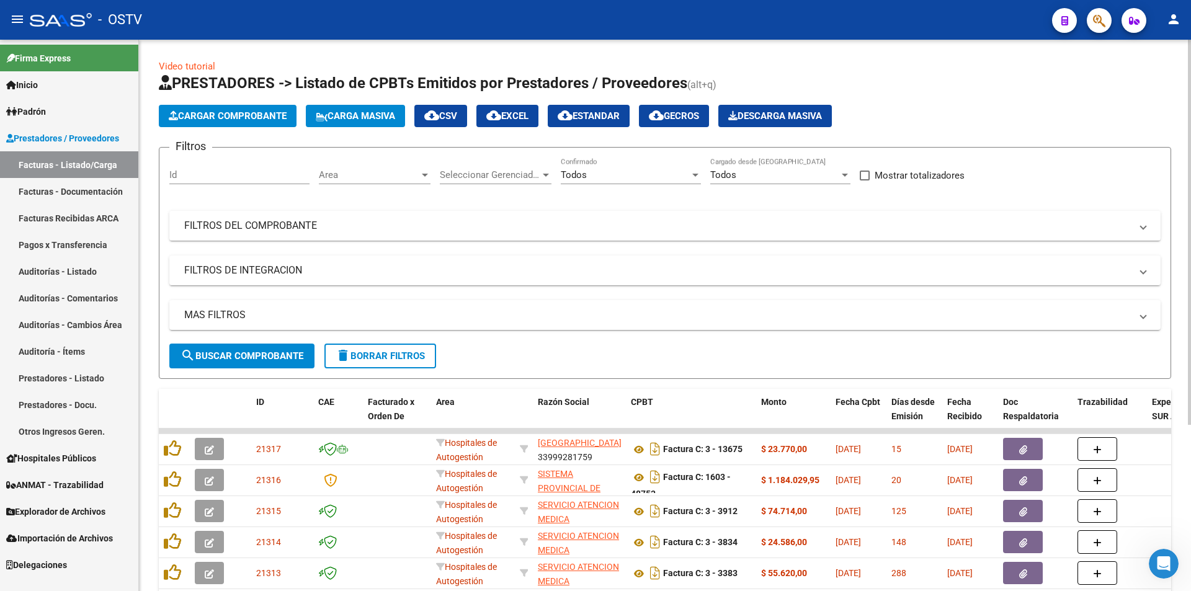
click at [265, 358] on span "search Buscar Comprobante" at bounding box center [241, 355] width 123 height 11
click at [40, 110] on span "Padrón" at bounding box center [26, 112] width 40 height 14
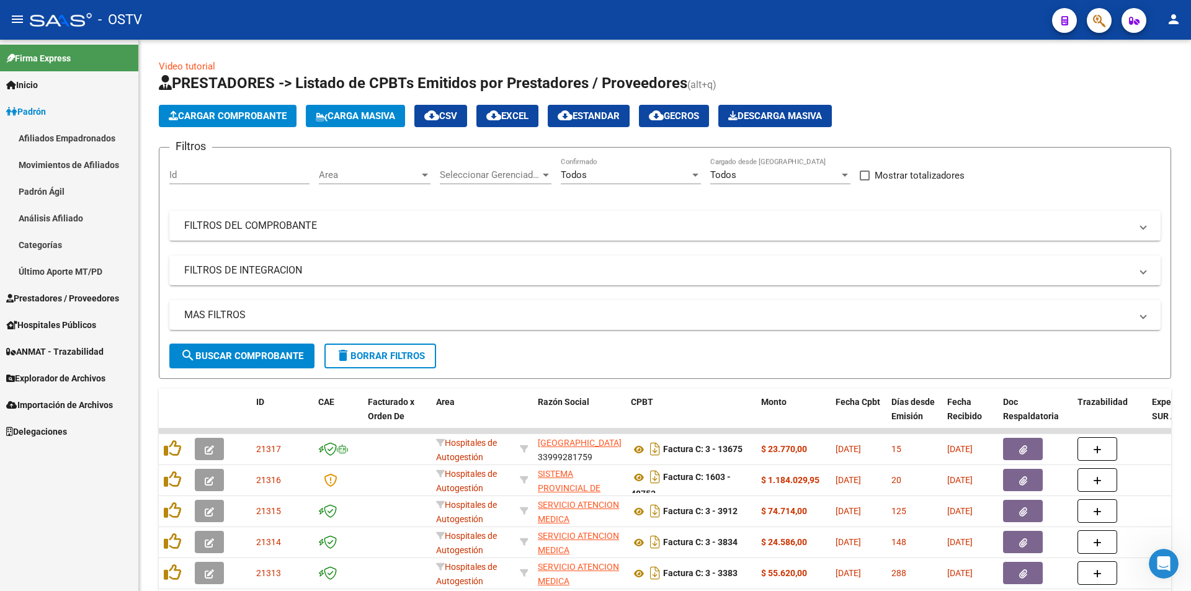
click at [63, 194] on link "Padrón Ágil" at bounding box center [69, 191] width 138 height 27
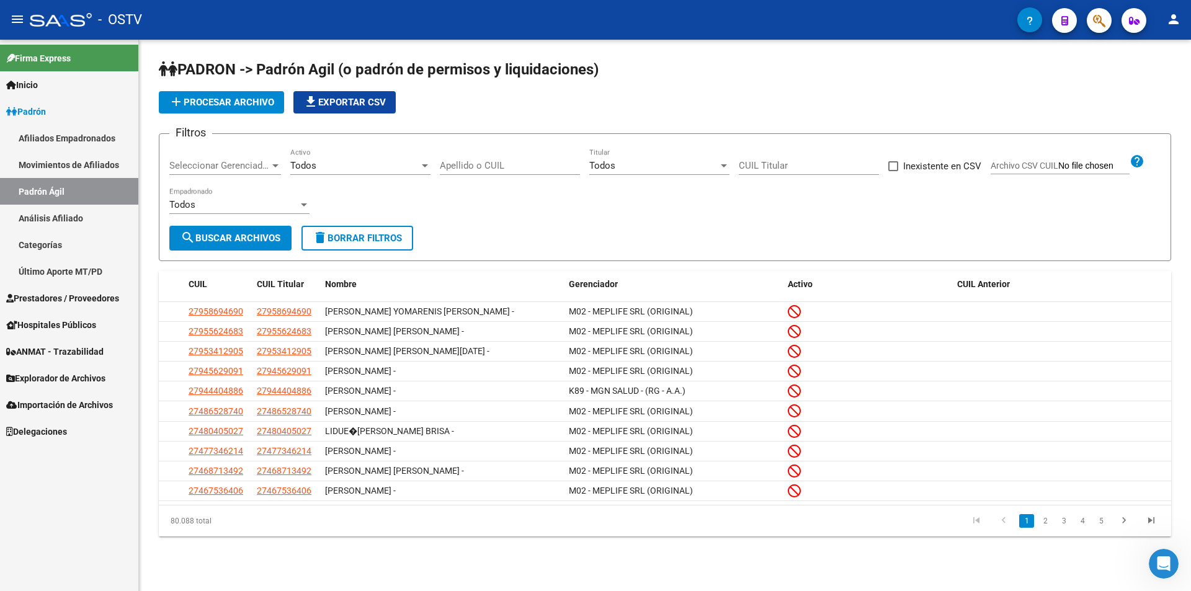
click at [247, 161] on span "Seleccionar Gerenciador" at bounding box center [219, 165] width 100 height 11
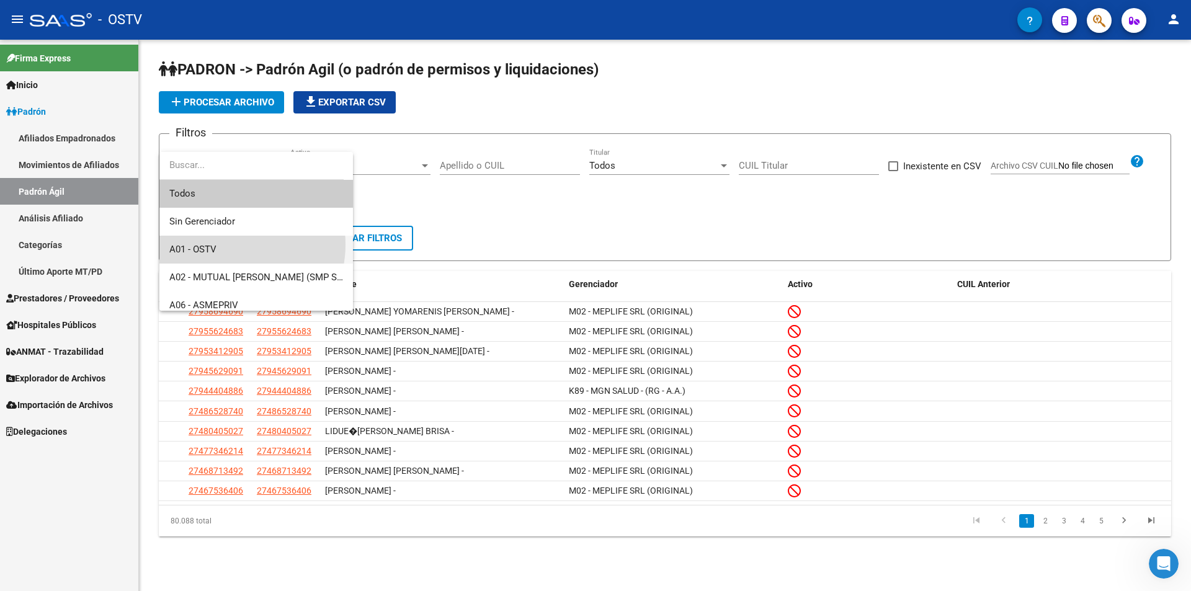
click at [229, 244] on span "A01 - OSTV" at bounding box center [256, 250] width 174 height 28
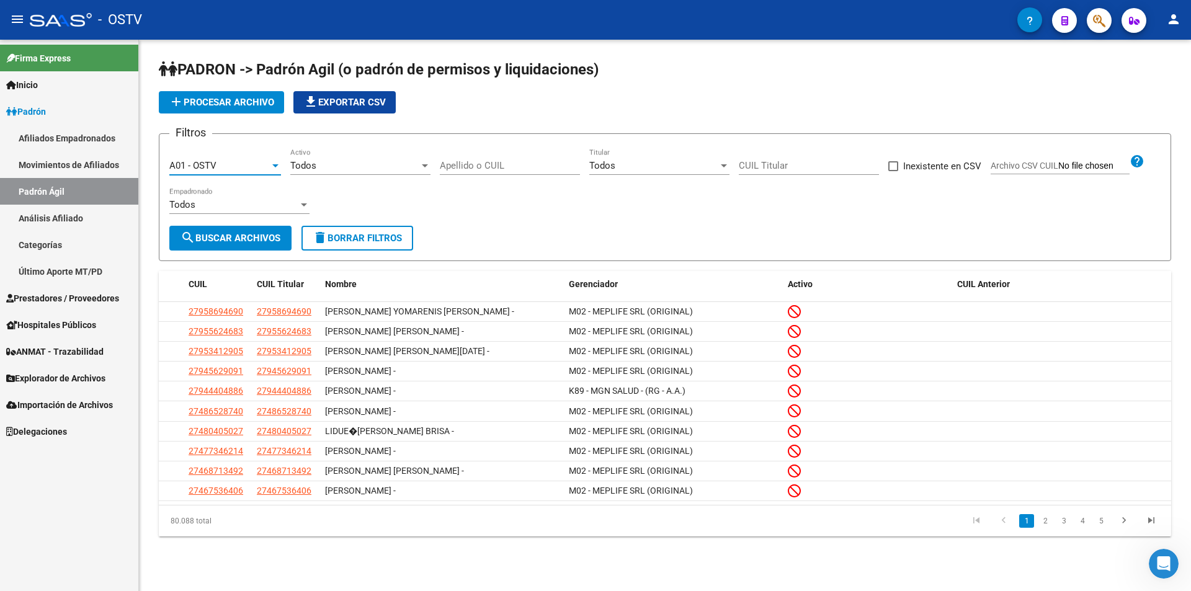
click at [368, 158] on div "Todos Activo" at bounding box center [360, 161] width 140 height 27
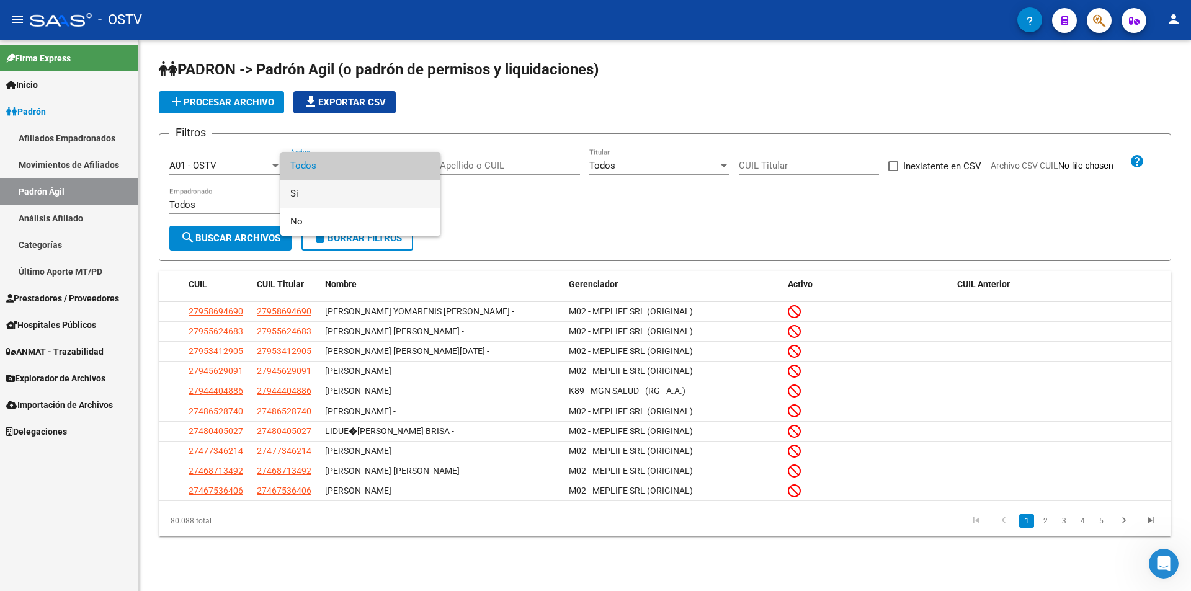
click at [371, 195] on span "Si" at bounding box center [360, 194] width 140 height 28
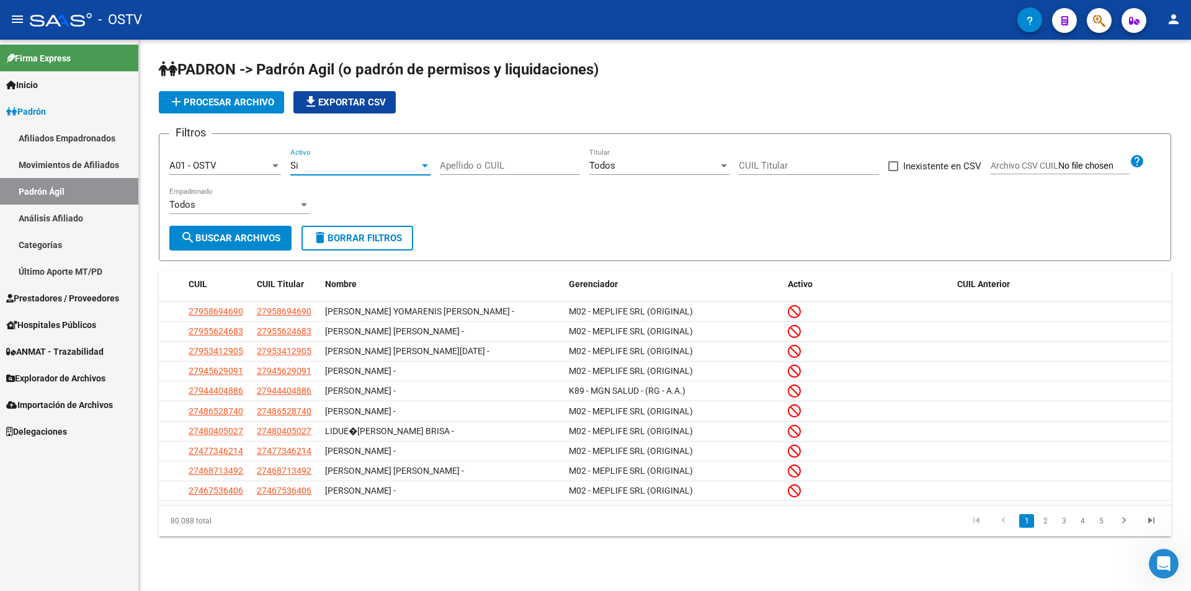
click at [498, 167] on input "Apellido o CUIL" at bounding box center [510, 165] width 140 height 11
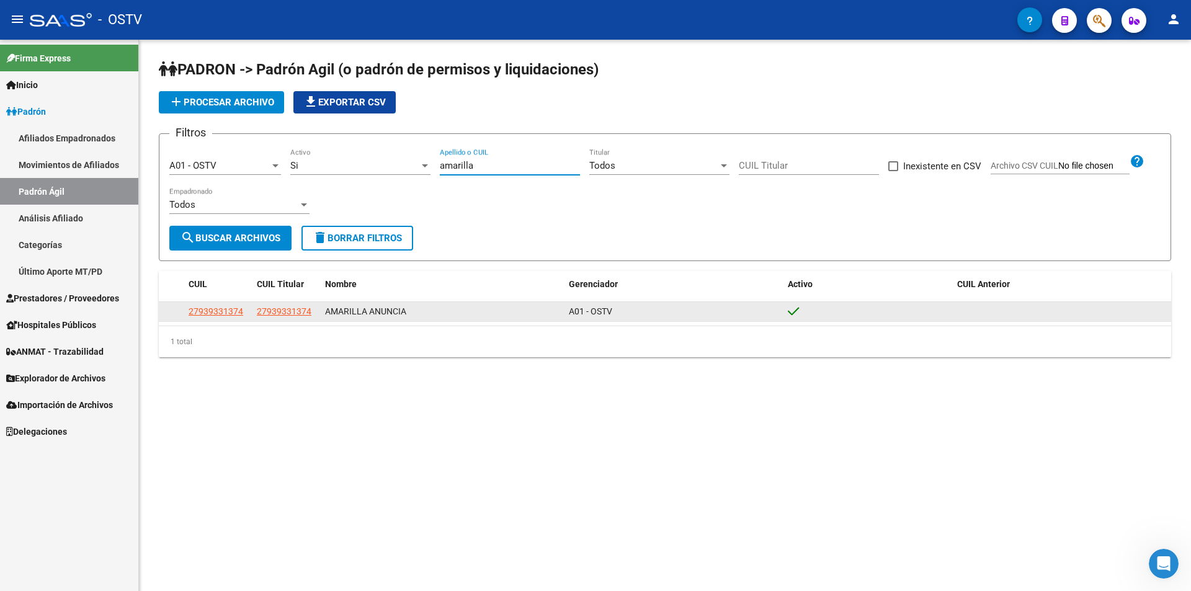
type input "amarilla"
drag, startPoint x: 312, startPoint y: 310, endPoint x: 254, endPoint y: 307, distance: 58.4
click at [254, 307] on datatable-body-cell "27939331374" at bounding box center [286, 311] width 68 height 19
copy span "27939331374"
